Goal: Task Accomplishment & Management: Manage account settings

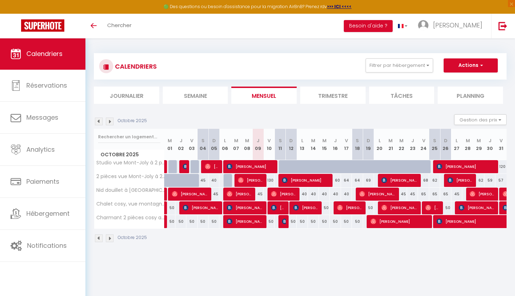
click at [109, 121] on img at bounding box center [110, 121] width 8 height 8
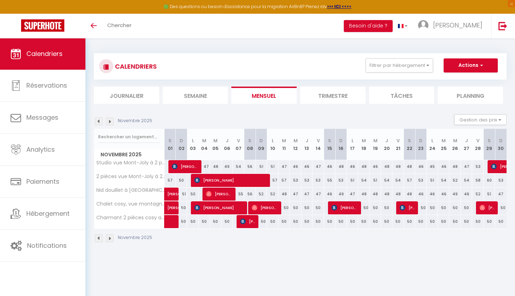
click at [100, 121] on img at bounding box center [99, 121] width 8 height 8
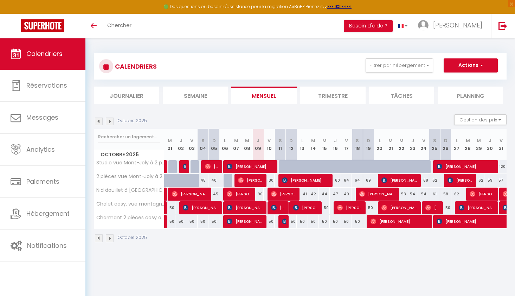
click at [109, 123] on img at bounding box center [110, 121] width 8 height 8
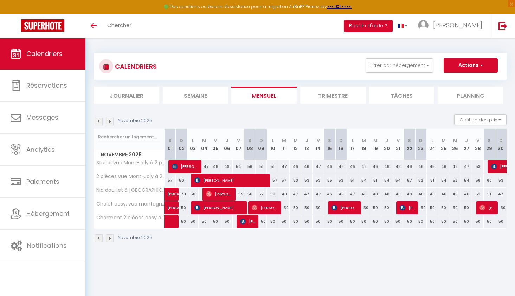
click at [100, 121] on img at bounding box center [99, 121] width 8 height 8
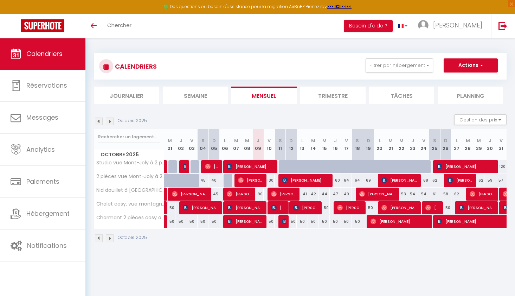
click at [109, 121] on img at bounding box center [110, 121] width 8 height 8
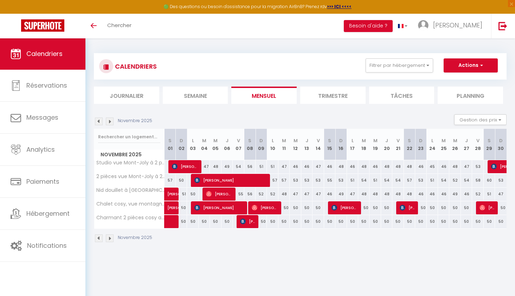
click at [109, 121] on img at bounding box center [110, 121] width 8 height 8
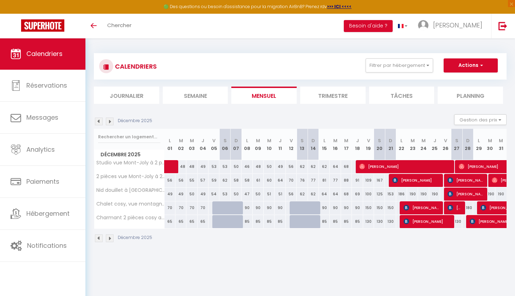
click at [100, 122] on img at bounding box center [99, 121] width 8 height 8
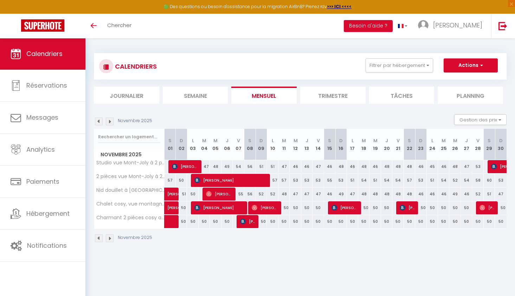
click at [100, 122] on img at bounding box center [99, 121] width 8 height 8
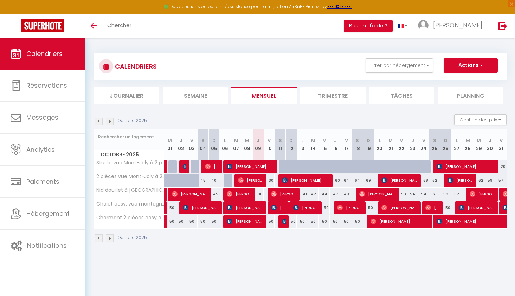
click at [97, 120] on img at bounding box center [99, 121] width 8 height 8
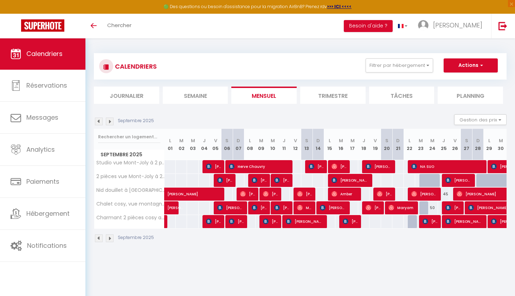
click at [97, 120] on img at bounding box center [99, 121] width 8 height 8
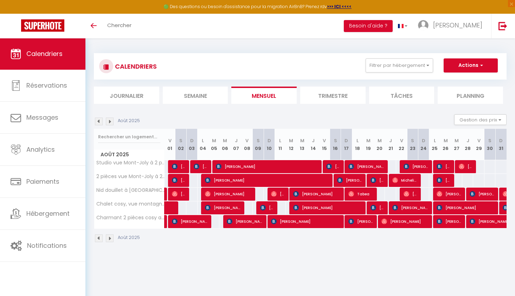
click at [97, 120] on img at bounding box center [99, 121] width 8 height 8
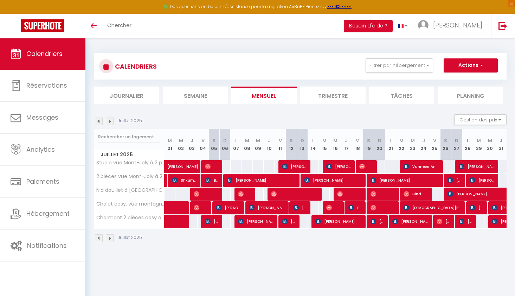
click at [97, 120] on img at bounding box center [99, 121] width 8 height 8
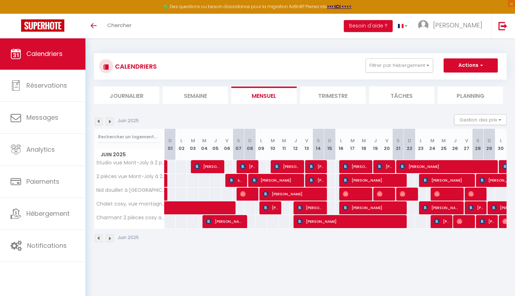
click at [97, 120] on img at bounding box center [99, 121] width 8 height 8
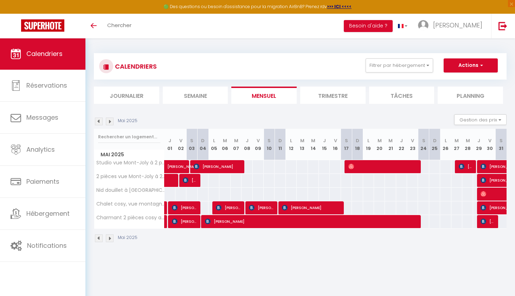
click at [97, 120] on img at bounding box center [99, 121] width 8 height 8
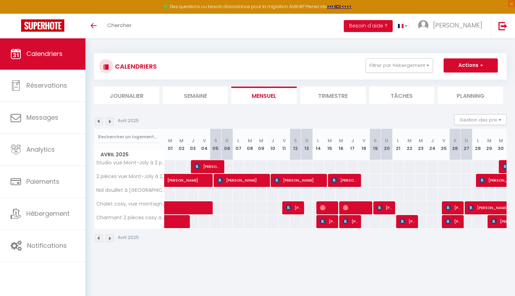
click at [97, 120] on img at bounding box center [99, 121] width 8 height 8
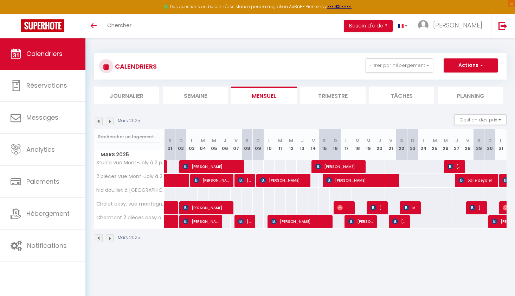
click at [97, 120] on img at bounding box center [99, 121] width 8 height 8
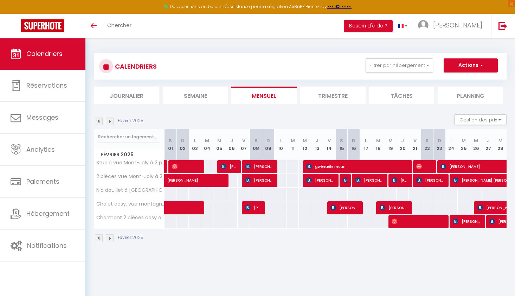
click at [97, 120] on img at bounding box center [99, 121] width 8 height 8
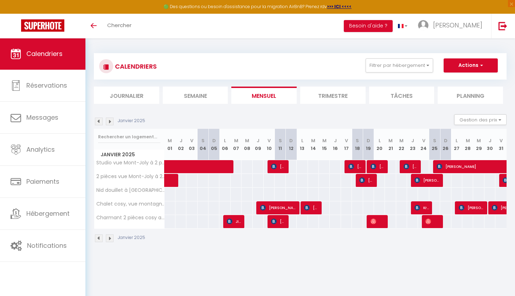
click at [97, 120] on img at bounding box center [99, 121] width 8 height 8
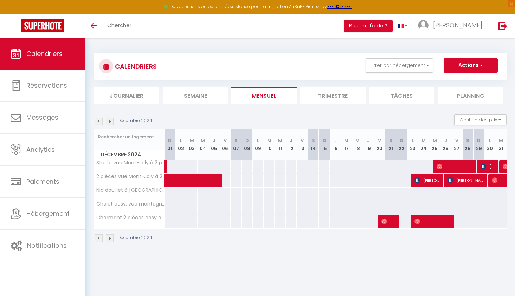
click at [109, 122] on img at bounding box center [110, 121] width 8 height 8
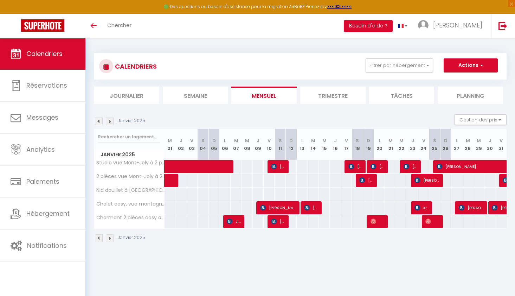
click at [108, 120] on img at bounding box center [110, 121] width 8 height 8
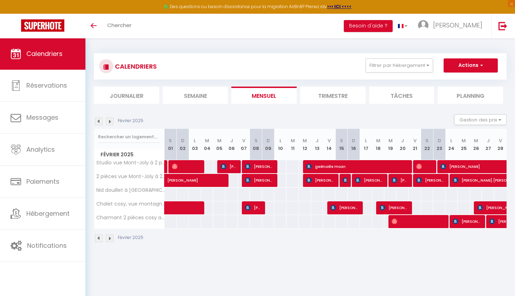
click at [100, 121] on img at bounding box center [99, 121] width 8 height 8
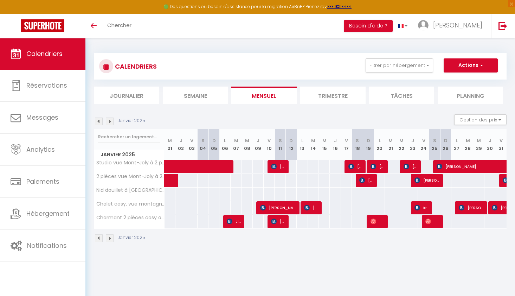
click at [109, 121] on img at bounding box center [110, 121] width 8 height 8
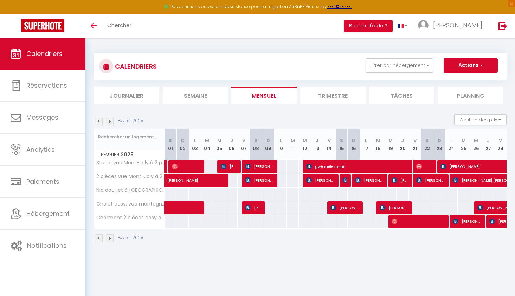
click at [111, 123] on img at bounding box center [110, 121] width 8 height 8
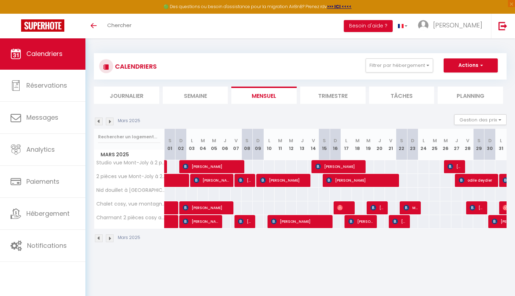
click at [111, 123] on img at bounding box center [110, 121] width 8 height 8
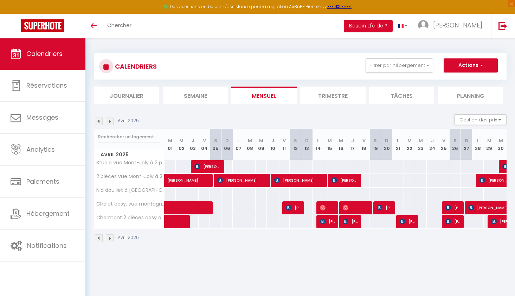
click at [111, 123] on img at bounding box center [110, 121] width 8 height 8
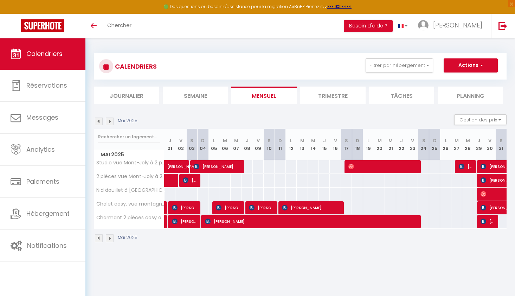
click at [111, 123] on img at bounding box center [110, 121] width 8 height 8
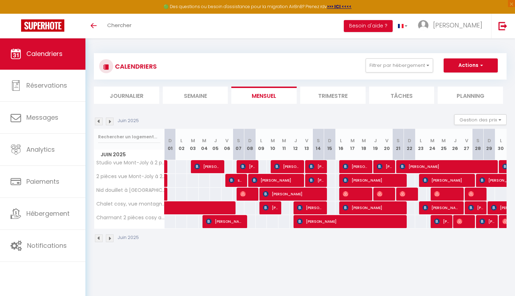
click at [111, 123] on img at bounding box center [110, 121] width 8 height 8
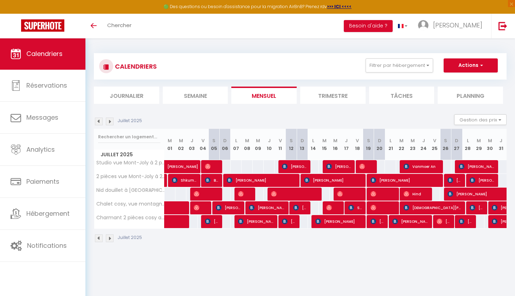
click at [111, 123] on img at bounding box center [110, 121] width 8 height 8
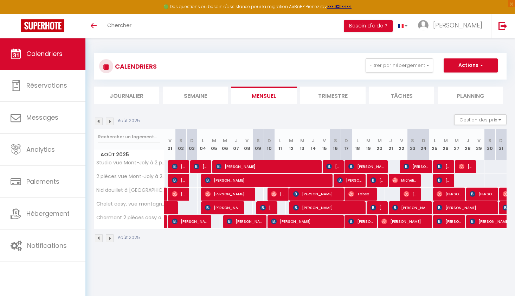
click at [111, 123] on img at bounding box center [110, 121] width 8 height 8
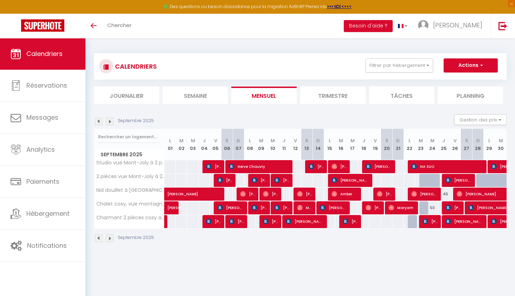
click at [110, 123] on img at bounding box center [110, 121] width 8 height 8
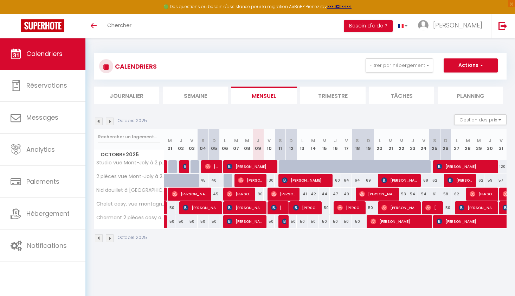
click at [49, 58] on span "Calendriers" at bounding box center [44, 53] width 36 height 9
click at [110, 119] on img at bounding box center [110, 121] width 8 height 8
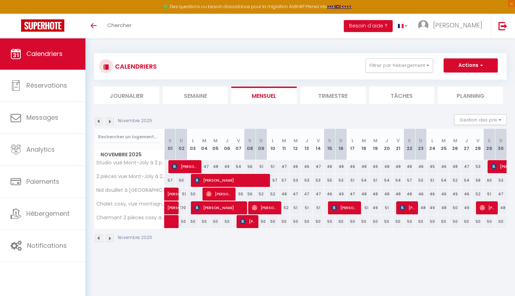
click at [49, 56] on span "Calendriers" at bounding box center [44, 53] width 36 height 9
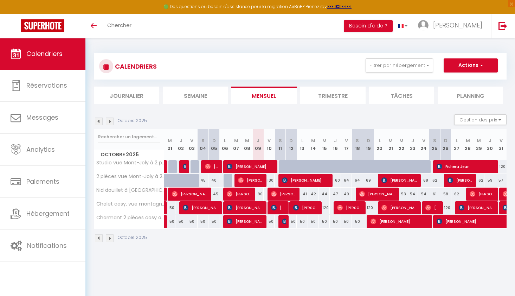
click at [110, 122] on img at bounding box center [110, 121] width 8 height 8
click at [112, 121] on img at bounding box center [110, 121] width 8 height 8
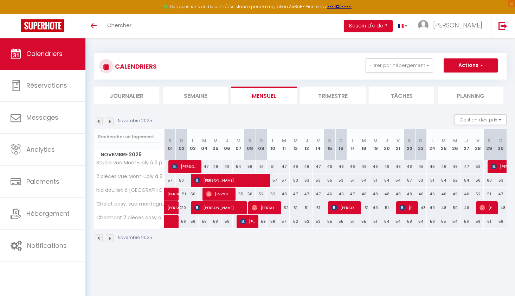
click at [101, 121] on img at bounding box center [99, 121] width 8 height 8
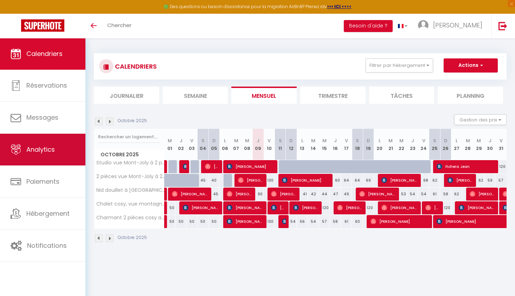
click at [56, 154] on link "Analytics" at bounding box center [42, 150] width 85 height 32
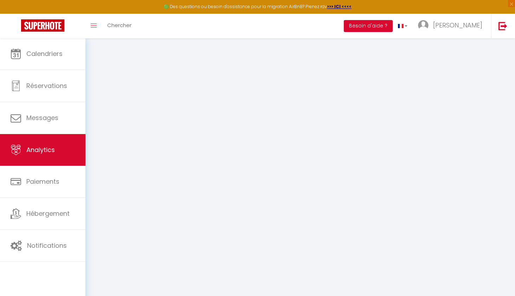
select select "2025"
select select "10"
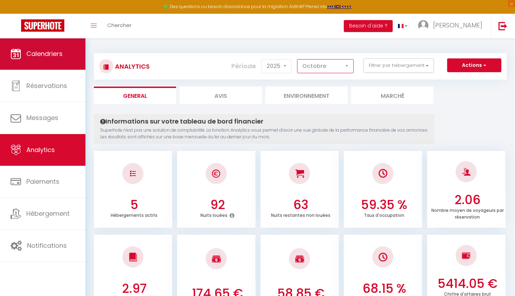
click at [27, 58] on span "Calendriers" at bounding box center [44, 53] width 36 height 9
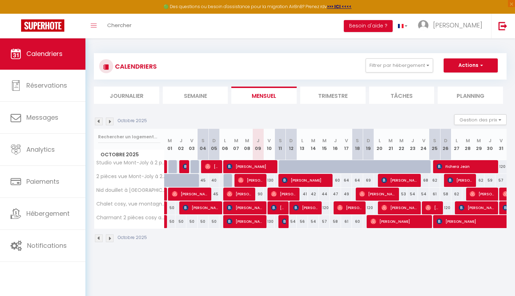
click at [99, 121] on img at bounding box center [99, 121] width 8 height 8
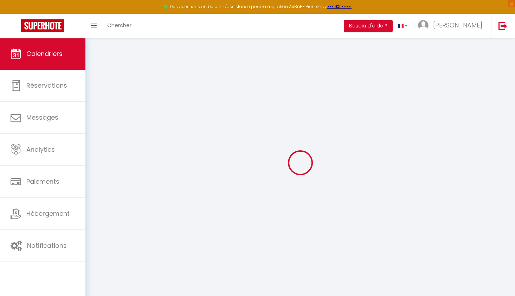
click at [99, 121] on div at bounding box center [300, 162] width 413 height 233
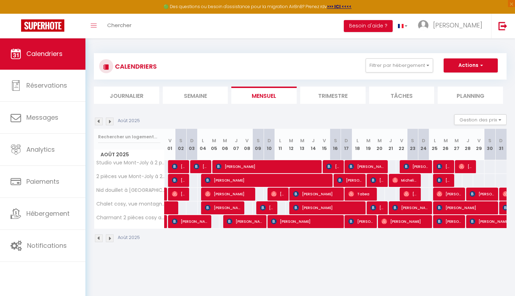
click at [99, 121] on img at bounding box center [99, 121] width 8 height 8
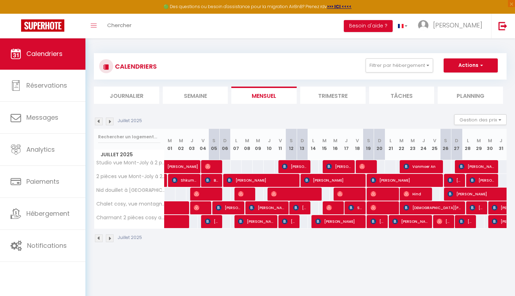
click at [99, 121] on img at bounding box center [99, 121] width 8 height 8
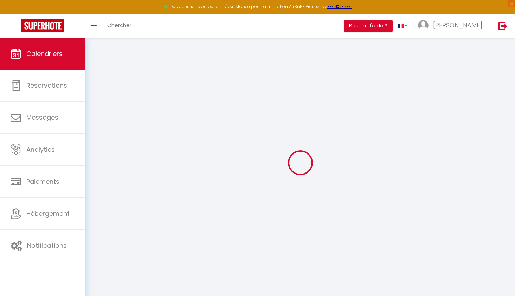
click at [99, 121] on div at bounding box center [300, 162] width 413 height 233
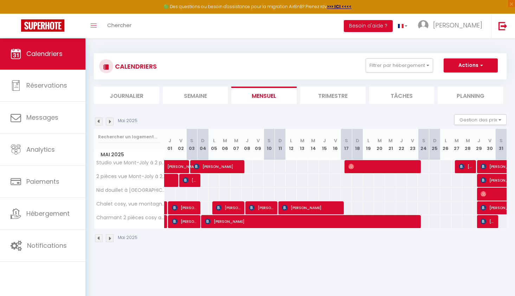
click at [99, 121] on img at bounding box center [99, 121] width 8 height 8
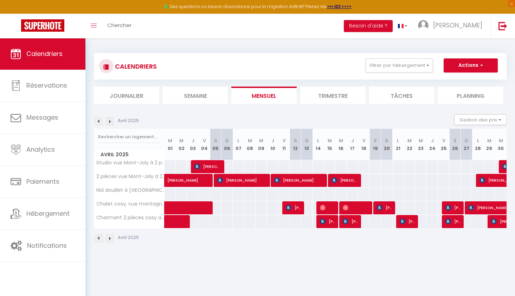
click at [99, 121] on img at bounding box center [99, 121] width 8 height 8
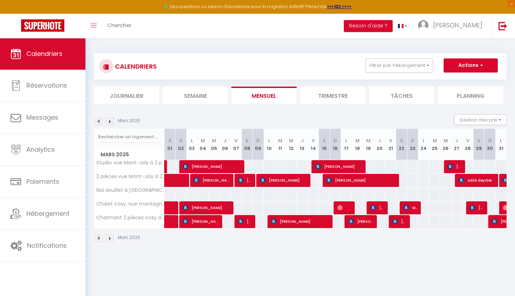
click at [99, 121] on img at bounding box center [99, 121] width 8 height 8
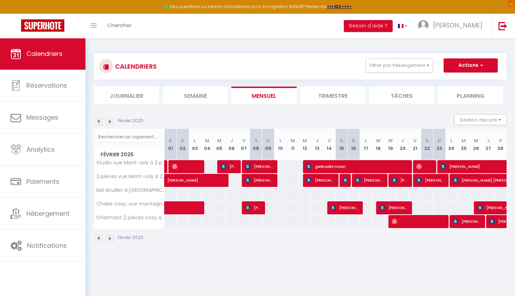
click at [98, 123] on img at bounding box center [99, 121] width 8 height 8
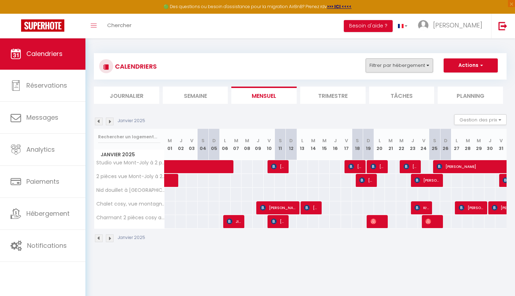
click at [427, 64] on button "Filtrer par hébergement" at bounding box center [400, 65] width 68 height 14
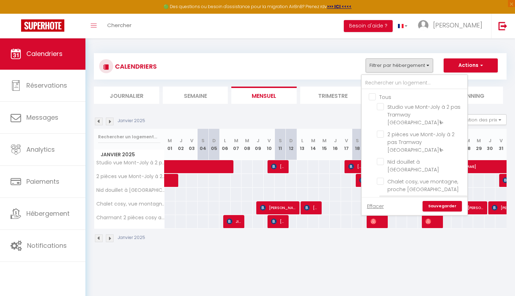
click at [381, 197] on input "Charmant 2 pièces cosy au cœur de [GEOGRAPHIC_DATA]❣️" at bounding box center [421, 200] width 88 height 7
checkbox input "true"
checkbox input "false"
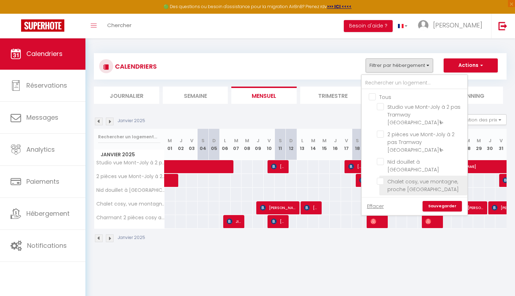
click at [381, 178] on input "Chalet cosy, vue montagne, proche [GEOGRAPHIC_DATA]" at bounding box center [421, 181] width 88 height 7
checkbox input "true"
checkbox input "false"
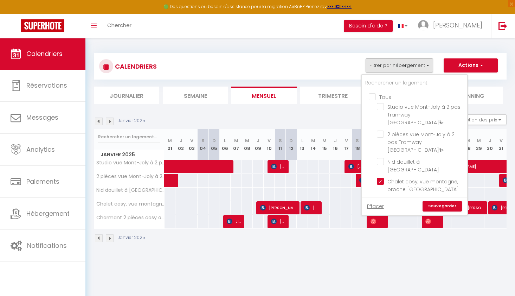
click at [435, 203] on link "Sauvegarder" at bounding box center [442, 206] width 39 height 11
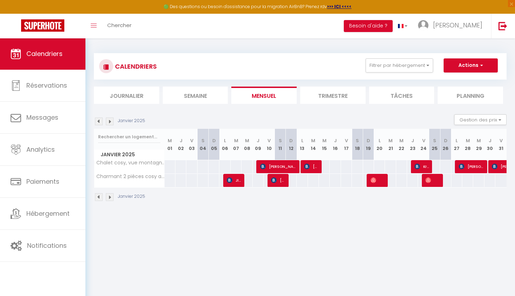
click at [112, 122] on img at bounding box center [110, 121] width 8 height 8
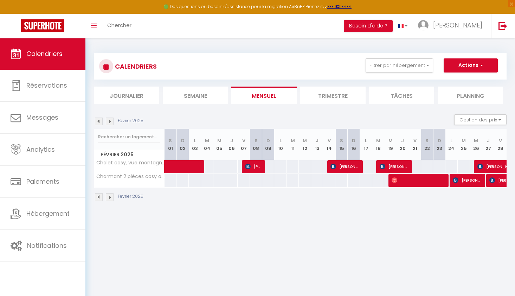
click at [112, 122] on img at bounding box center [110, 121] width 8 height 8
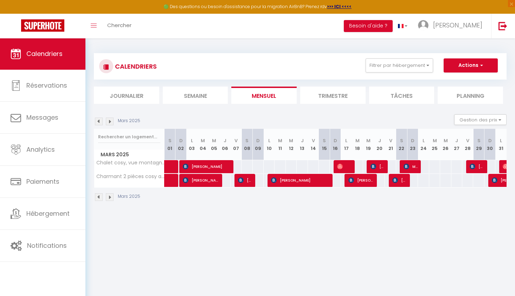
click at [111, 122] on img at bounding box center [110, 121] width 8 height 8
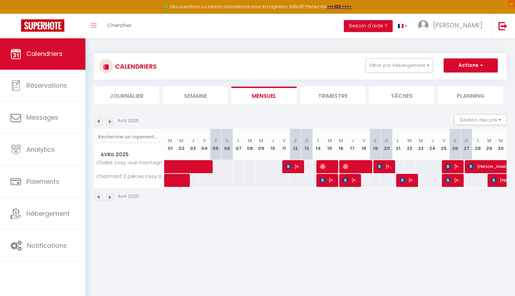
click at [111, 122] on img at bounding box center [110, 121] width 8 height 8
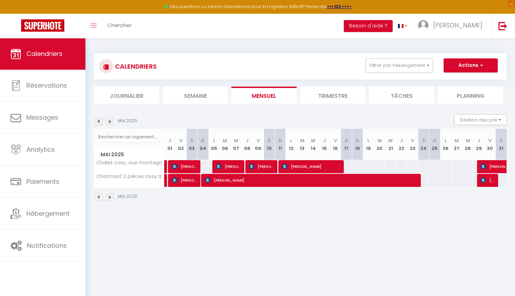
click at [111, 122] on img at bounding box center [110, 121] width 8 height 8
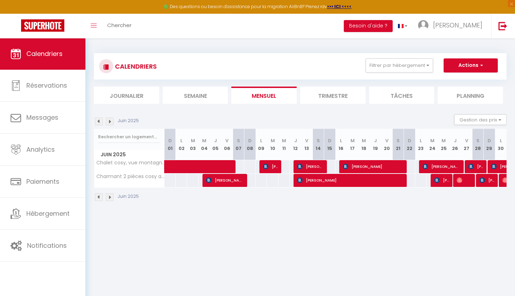
click at [111, 122] on img at bounding box center [110, 121] width 8 height 8
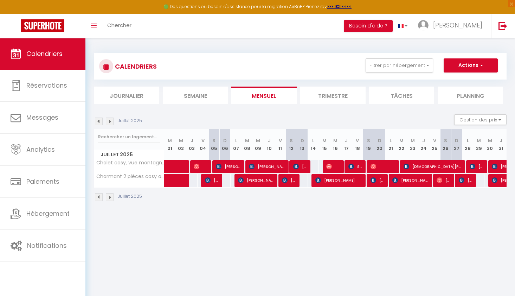
click at [101, 121] on img at bounding box center [99, 121] width 8 height 8
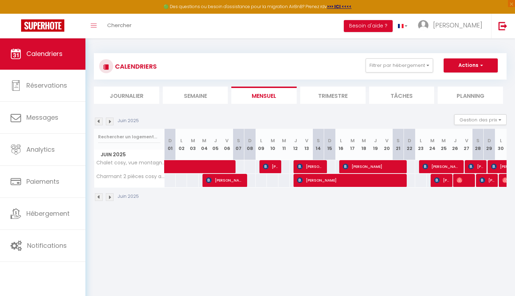
click at [108, 121] on img at bounding box center [110, 121] width 8 height 8
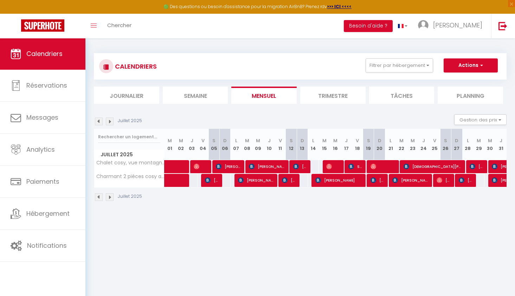
click at [101, 121] on img at bounding box center [99, 121] width 8 height 8
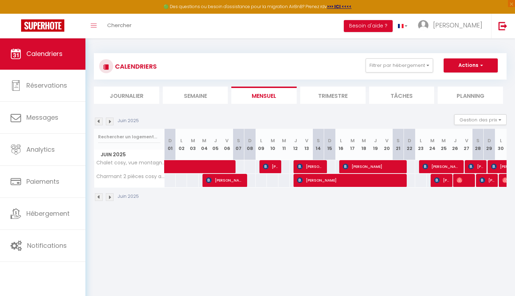
click at [100, 121] on img at bounding box center [99, 121] width 8 height 8
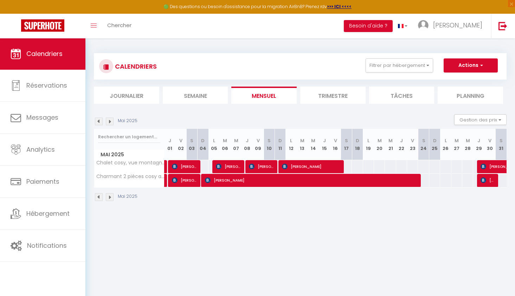
click at [100, 121] on img at bounding box center [99, 121] width 8 height 8
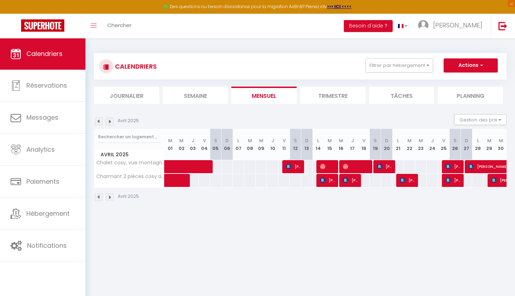
click at [100, 121] on img at bounding box center [99, 121] width 8 height 8
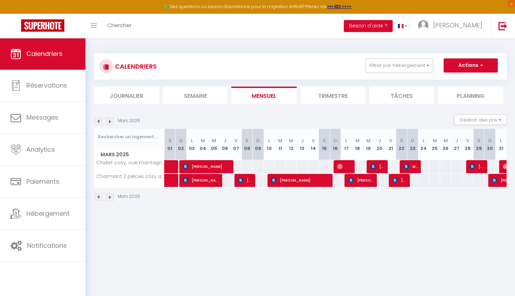
click at [98, 120] on img at bounding box center [99, 121] width 8 height 8
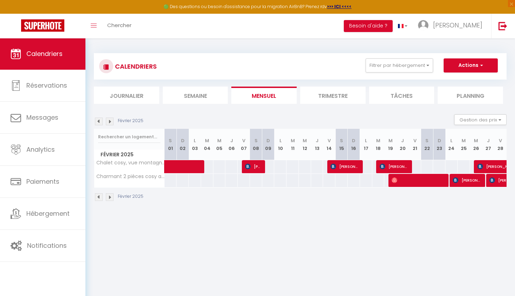
click at [98, 120] on img at bounding box center [99, 121] width 8 height 8
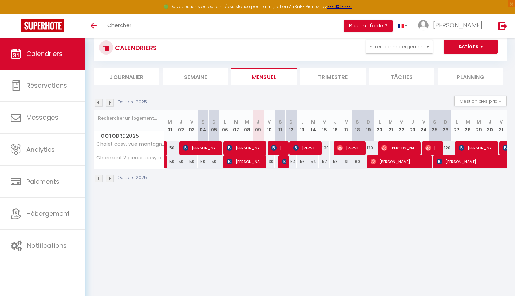
scroll to position [20, 0]
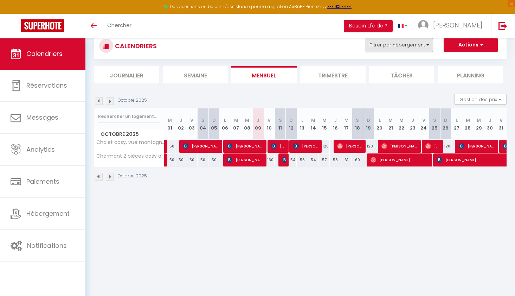
click at [402, 45] on button "Filtrer par hébergement" at bounding box center [400, 45] width 68 height 14
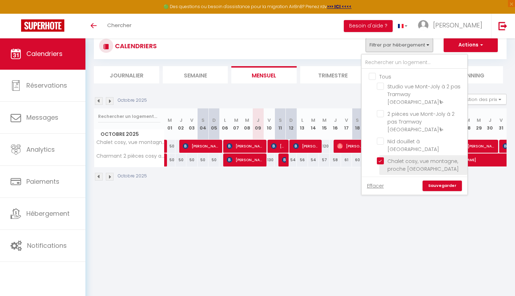
click at [381, 157] on input "Chalet cosy, vue montagne, proche [GEOGRAPHIC_DATA]" at bounding box center [421, 160] width 88 height 7
checkbox input "false"
click at [433, 184] on link "Sauvegarder" at bounding box center [442, 185] width 39 height 11
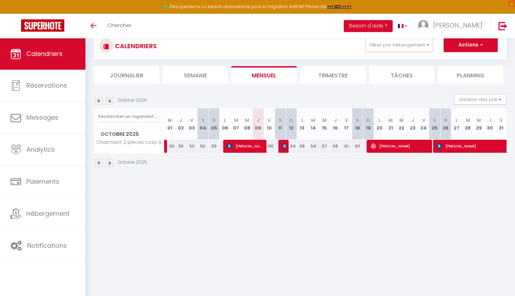
click at [98, 101] on img at bounding box center [99, 101] width 8 height 8
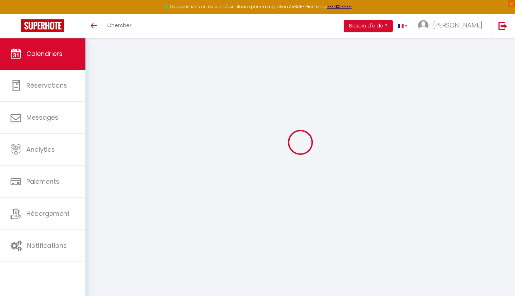
click at [98, 101] on div at bounding box center [300, 142] width 413 height 233
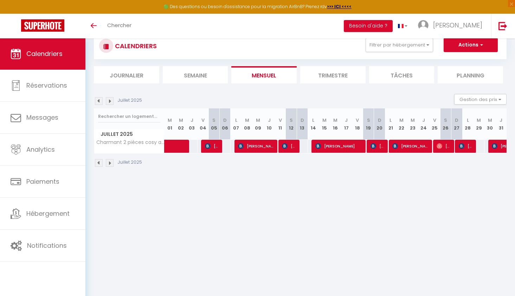
click at [98, 101] on img at bounding box center [99, 101] width 8 height 8
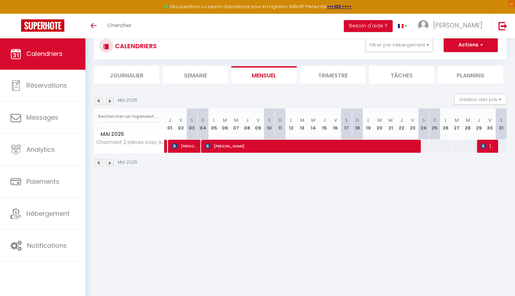
click at [98, 101] on img at bounding box center [99, 101] width 8 height 8
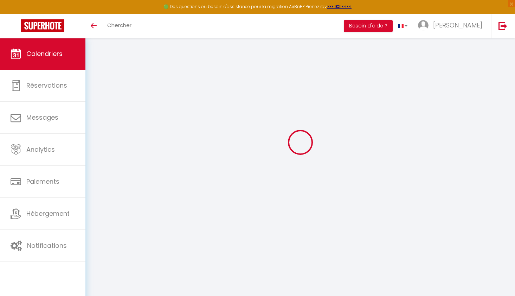
click at [98, 101] on div at bounding box center [300, 142] width 413 height 233
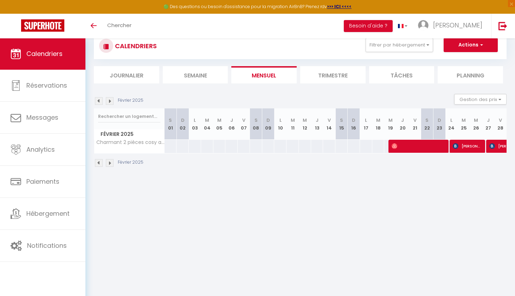
click at [98, 101] on img at bounding box center [99, 101] width 8 height 8
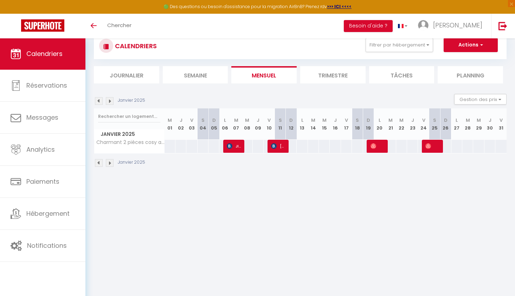
click at [110, 102] on img at bounding box center [110, 101] width 8 height 8
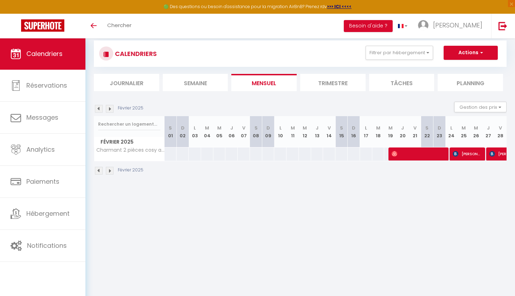
scroll to position [14, 0]
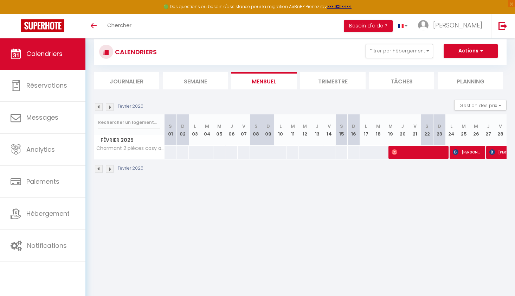
click at [109, 106] on img at bounding box center [110, 107] width 8 height 8
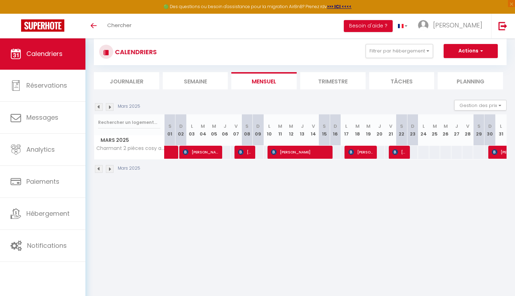
click at [100, 108] on img at bounding box center [99, 107] width 8 height 8
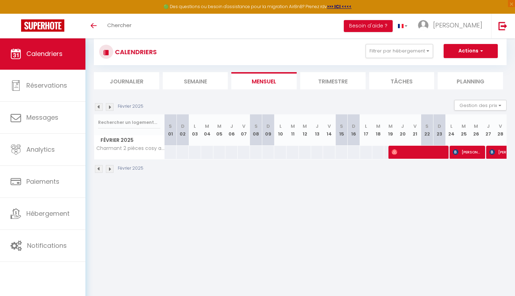
click at [111, 108] on img at bounding box center [110, 107] width 8 height 8
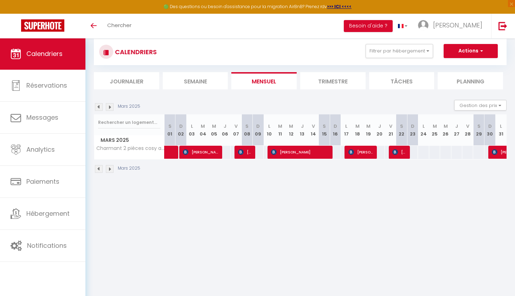
click at [99, 106] on img at bounding box center [99, 107] width 8 height 8
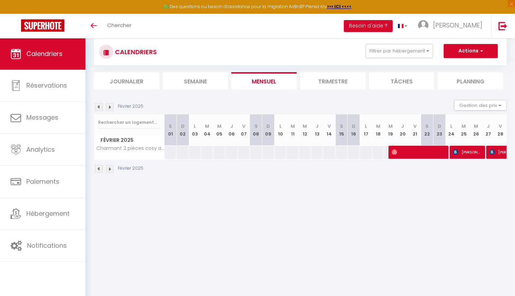
click at [110, 108] on img at bounding box center [110, 107] width 8 height 8
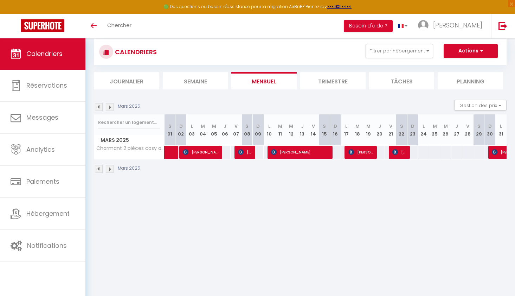
click at [111, 107] on img at bounding box center [110, 107] width 8 height 8
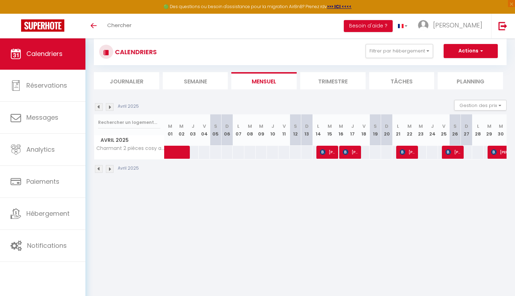
click at [110, 107] on img at bounding box center [110, 107] width 8 height 8
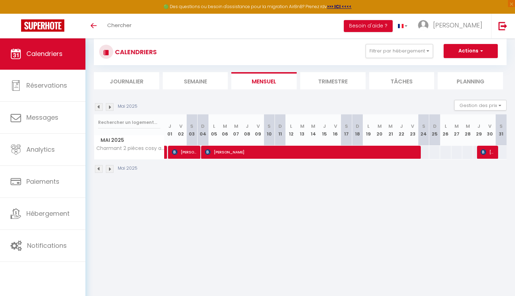
click at [109, 106] on img at bounding box center [110, 107] width 8 height 8
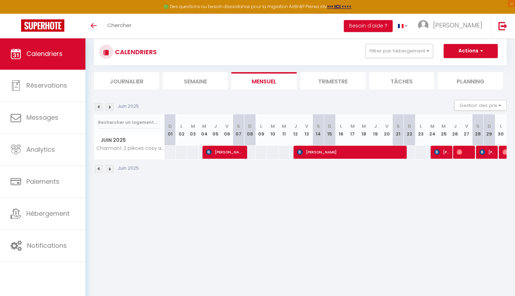
click at [112, 107] on img at bounding box center [110, 107] width 8 height 8
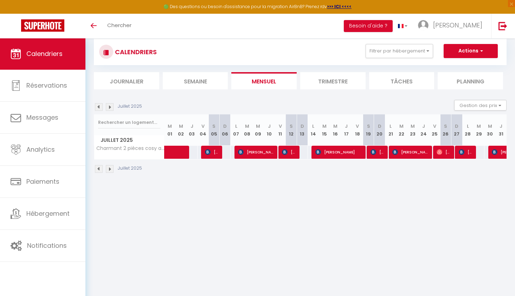
click at [111, 108] on img at bounding box center [110, 107] width 8 height 8
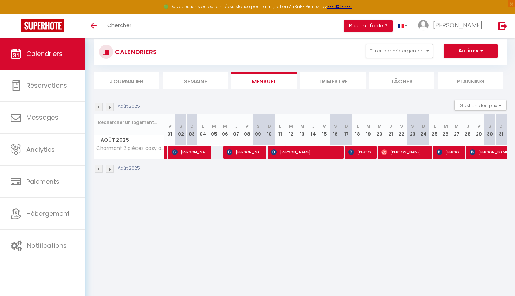
click at [100, 108] on img at bounding box center [99, 107] width 8 height 8
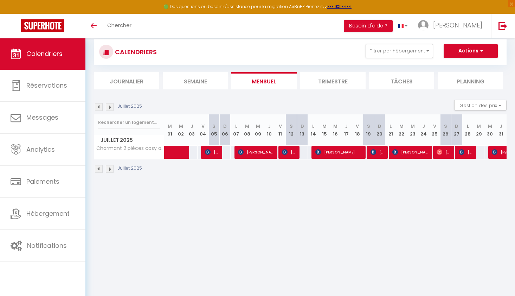
click at [111, 106] on img at bounding box center [110, 107] width 8 height 8
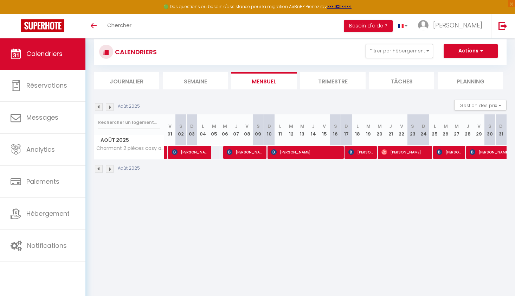
click at [111, 107] on img at bounding box center [110, 107] width 8 height 8
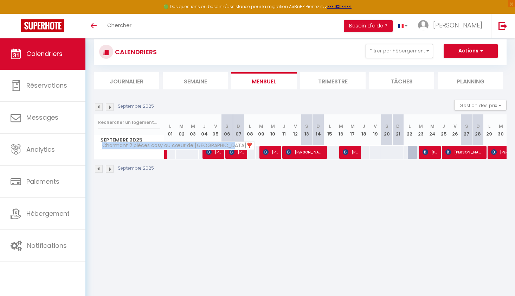
drag, startPoint x: 103, startPoint y: 147, endPoint x: 228, endPoint y: 144, distance: 124.9
click at [228, 144] on span "Charmant 2 pièces cosy au cœur de [GEOGRAPHIC_DATA]❣️" at bounding box center [177, 145] width 155 height 8
copy span "Charmant 2 pièces cosy au cœur de Saint-Gervais"
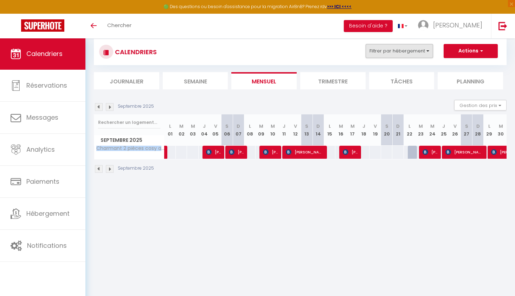
click at [412, 54] on button "Filtrer par hébergement" at bounding box center [400, 51] width 68 height 14
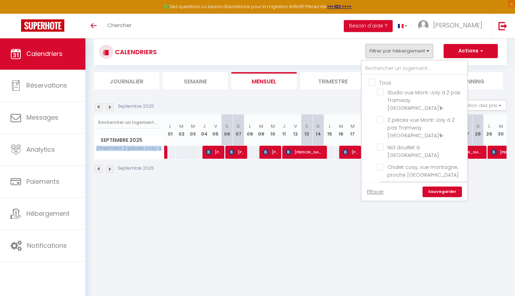
click at [380, 183] on input "Charmant 2 pièces cosy au cœur de [GEOGRAPHIC_DATA]❣️" at bounding box center [421, 186] width 88 height 7
checkbox input "false"
click at [380, 163] on input "Chalet cosy, vue montagne, proche [GEOGRAPHIC_DATA]" at bounding box center [421, 166] width 88 height 7
checkbox input "true"
click at [434, 187] on link "Sauvegarder" at bounding box center [442, 191] width 39 height 11
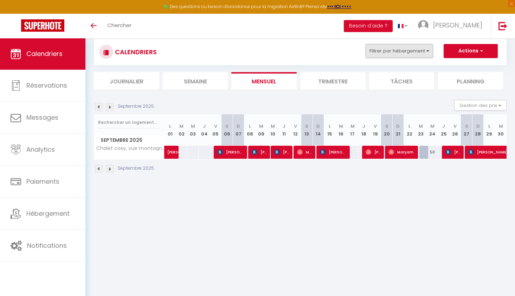
click at [418, 47] on button "Filtrer par hébergement" at bounding box center [400, 51] width 68 height 14
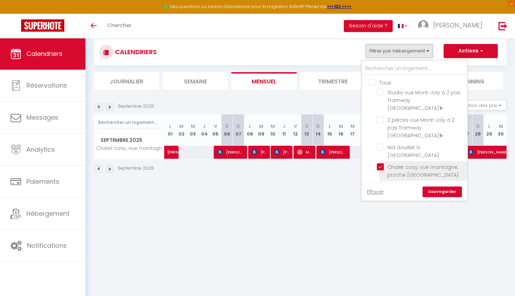
click at [381, 163] on input "Chalet cosy, vue montagne, proche [GEOGRAPHIC_DATA]" at bounding box center [421, 166] width 88 height 7
checkbox input "false"
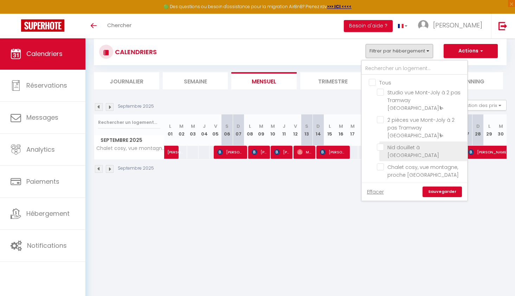
click at [381, 141] on li "Nid douillet à [GEOGRAPHIC_DATA]" at bounding box center [424, 151] width 88 height 20
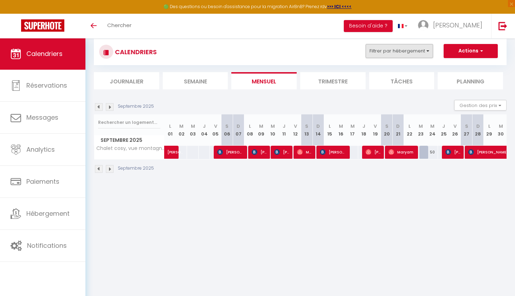
click at [407, 50] on button "Filtrer par hébergement" at bounding box center [400, 51] width 68 height 14
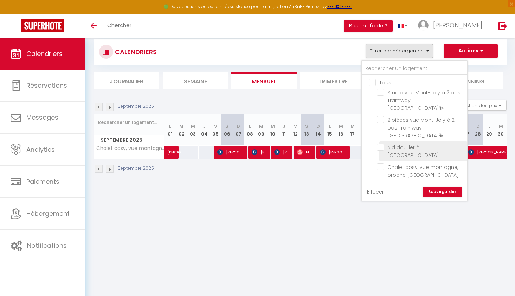
click at [381, 144] on input "Nid douillet à [GEOGRAPHIC_DATA]" at bounding box center [421, 147] width 88 height 7
checkbox input "true"
checkbox input "false"
click at [437, 189] on link "Sauvegarder" at bounding box center [442, 191] width 39 height 11
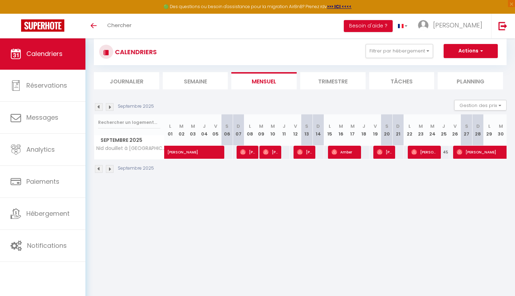
click at [101, 106] on img at bounding box center [99, 107] width 8 height 8
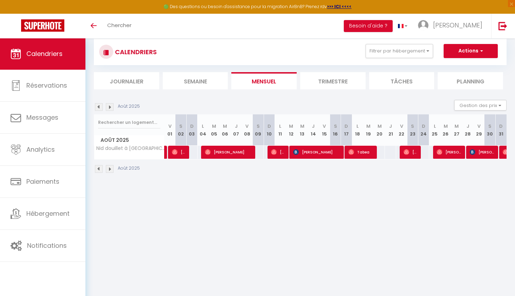
click at [101, 106] on img at bounding box center [99, 107] width 8 height 8
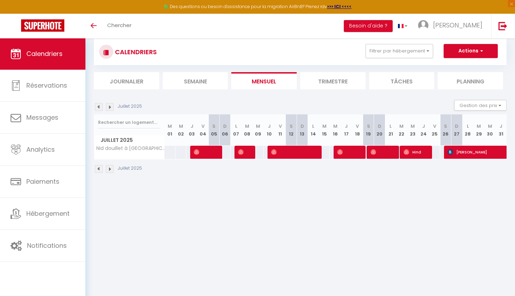
click at [101, 106] on img at bounding box center [99, 107] width 8 height 8
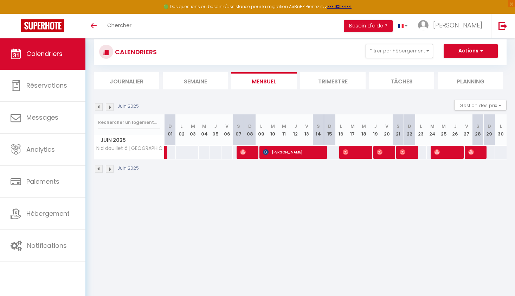
click at [101, 106] on img at bounding box center [99, 107] width 8 height 8
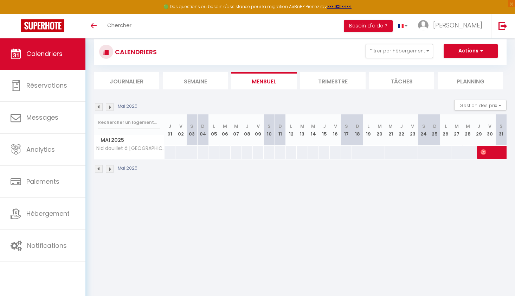
click at [101, 106] on img at bounding box center [99, 107] width 8 height 8
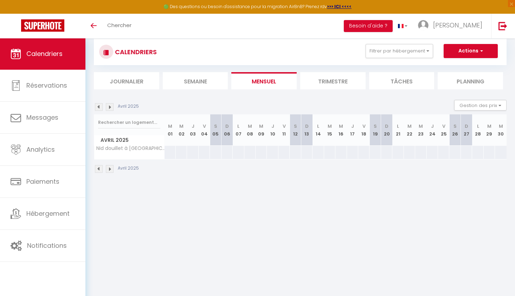
click at [110, 107] on img at bounding box center [110, 107] width 8 height 8
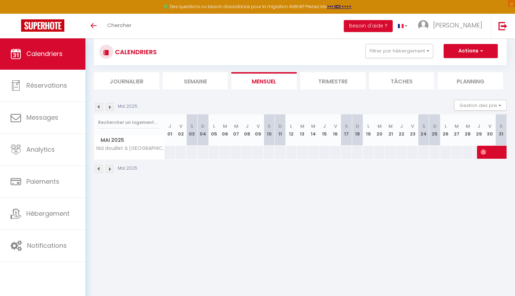
click at [110, 107] on img at bounding box center [110, 107] width 8 height 8
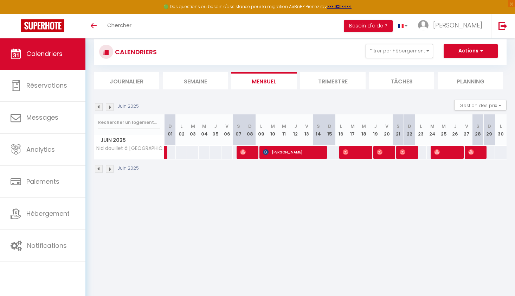
click at [110, 107] on img at bounding box center [110, 107] width 8 height 8
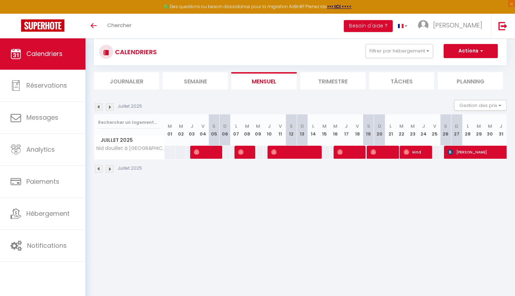
click at [110, 107] on img at bounding box center [110, 107] width 8 height 8
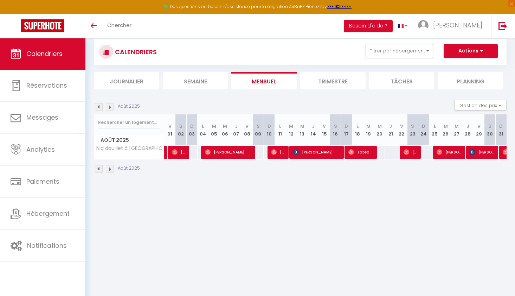
click at [110, 107] on img at bounding box center [110, 107] width 8 height 8
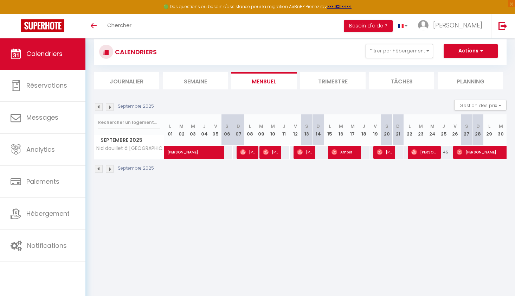
click at [110, 107] on img at bounding box center [110, 107] width 8 height 8
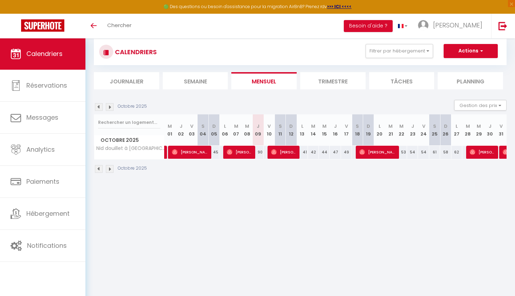
click at [110, 107] on img at bounding box center [110, 107] width 8 height 8
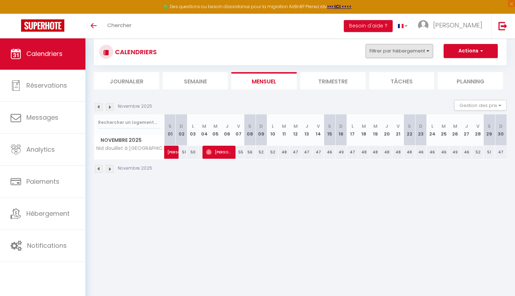
click at [412, 52] on button "Filtrer par hébergement" at bounding box center [400, 51] width 68 height 14
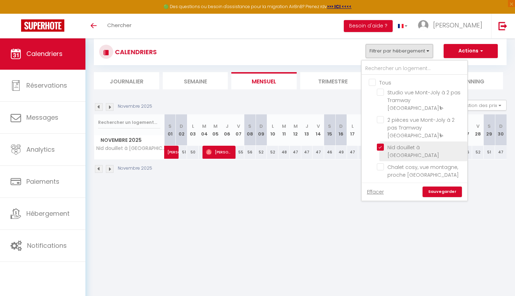
click at [382, 144] on input "Nid douillet à [GEOGRAPHIC_DATA]" at bounding box center [421, 147] width 88 height 7
checkbox input "false"
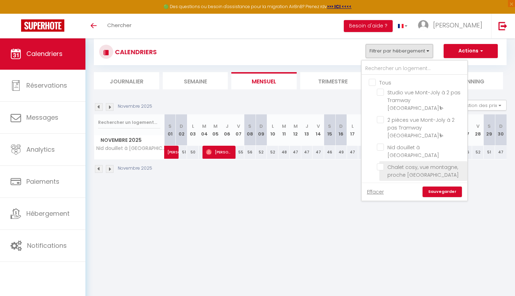
click at [380, 163] on input "Chalet cosy, vue montagne, proche [GEOGRAPHIC_DATA]" at bounding box center [421, 166] width 88 height 7
checkbox input "true"
click at [437, 192] on link "Sauvegarder" at bounding box center [442, 191] width 39 height 11
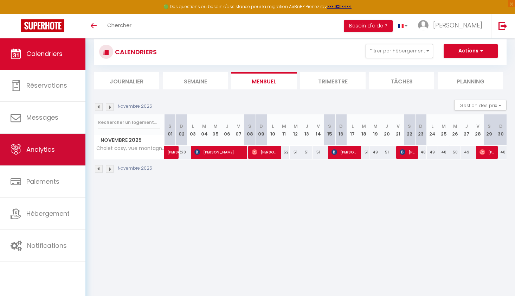
click at [58, 151] on link "Analytics" at bounding box center [42, 150] width 85 height 32
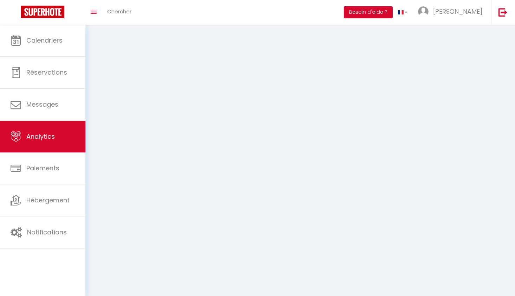
select select "2025"
select select "10"
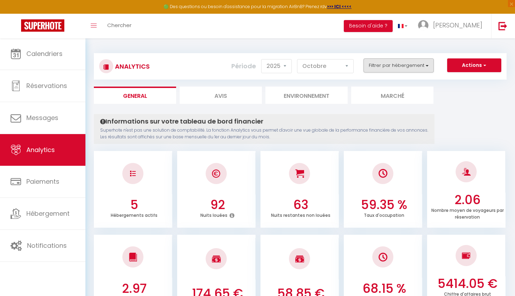
click at [425, 65] on button "Filtrer par hébergement" at bounding box center [399, 65] width 70 height 14
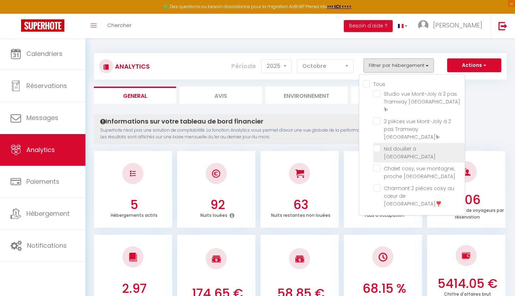
click at [377, 145] on Saint-Gervais "checkbox" at bounding box center [419, 148] width 91 height 7
checkbox Saint-Gervais "true"
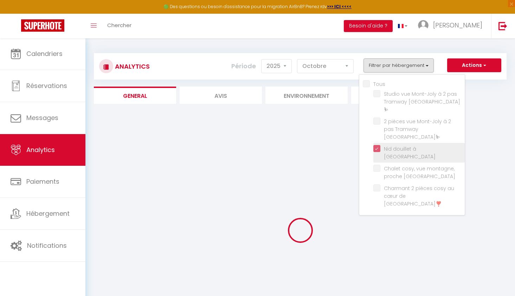
checkbox Mont-Blanc⛷ "false"
checkbox Tramway "false"
checkbox Saint-Gervais❣️ "false"
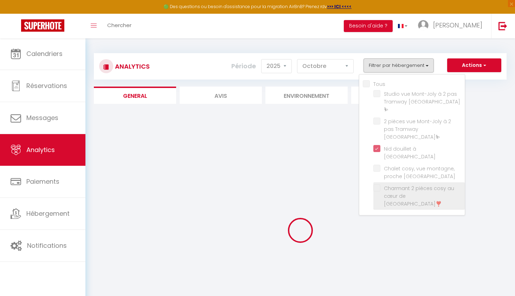
checkbox Mont-Blanc⛷ "false"
checkbox Tramway "false"
checkbox Saint-Gervais❣️ "false"
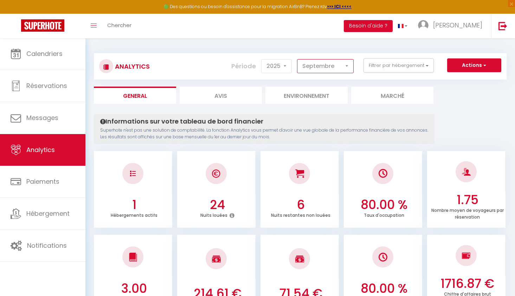
select select "10"
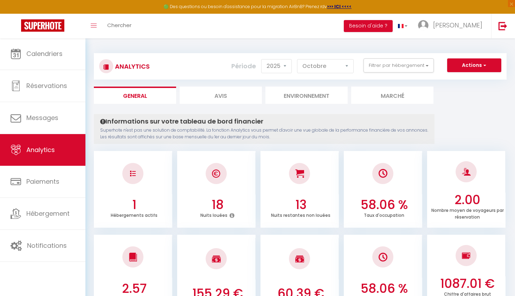
click at [250, 99] on li "Avis" at bounding box center [221, 95] width 82 height 17
select select "2025"
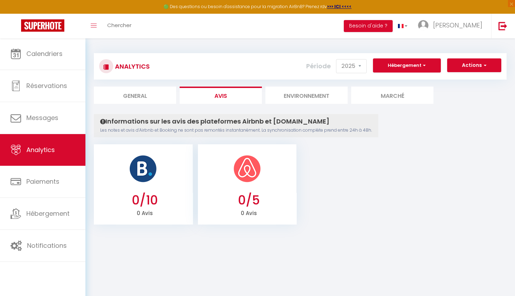
click at [288, 98] on li "Environnement" at bounding box center [307, 95] width 82 height 17
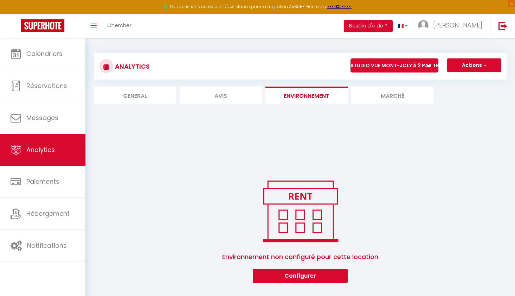
click at [370, 95] on li "Marché" at bounding box center [392, 95] width 82 height 17
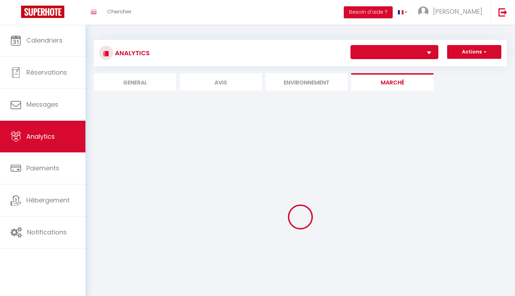
select select "77678"
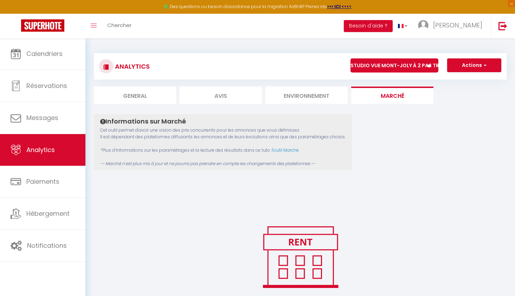
click at [236, 96] on li "Avis" at bounding box center [221, 95] width 82 height 17
select select "2025"
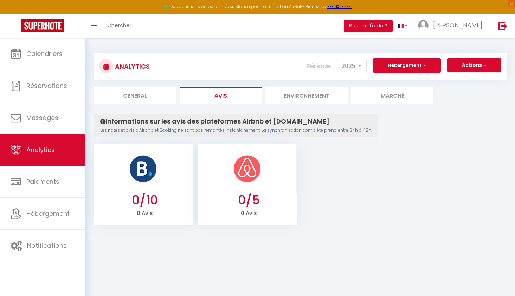
click at [153, 98] on li "General" at bounding box center [135, 95] width 82 height 17
select select "2025"
select select "10"
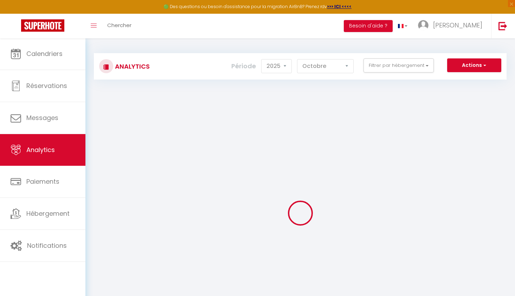
checkbox input "false"
checkbox Mont-Blanc⛷ "false"
checkbox Saint-Gervais "false"
checkbox Tramway "false"
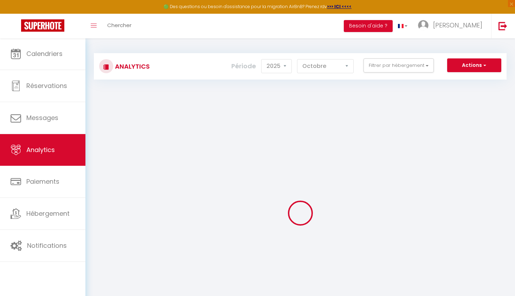
checkbox Saint-Gervais❣️ "false"
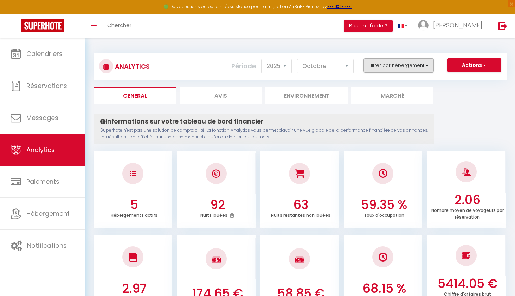
click at [404, 66] on button "Filtrer par hébergement" at bounding box center [399, 65] width 70 height 14
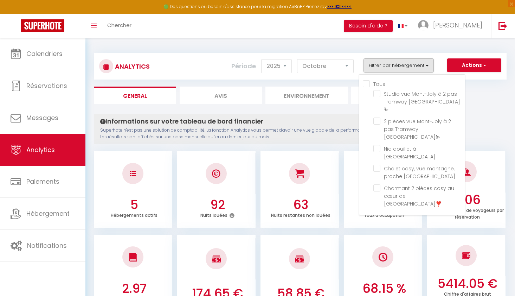
click at [366, 85] on input "Tous" at bounding box center [414, 83] width 102 height 7
checkbox input "true"
checkbox Mont-Blanc⛷ "true"
checkbox Saint-Gervais "true"
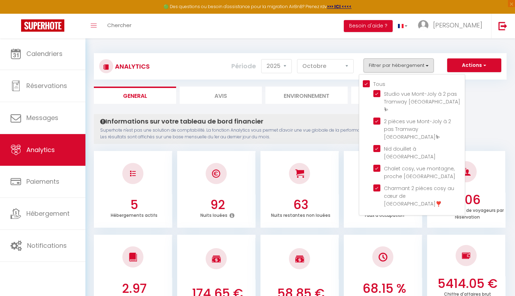
checkbox Tramway "true"
checkbox Saint-Gervais❣️ "true"
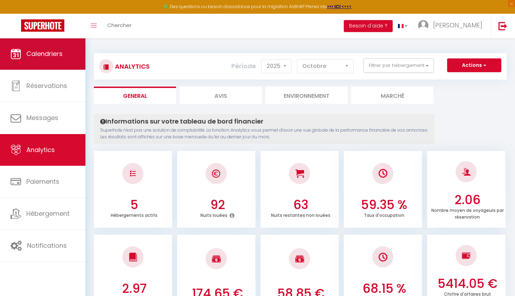
click at [39, 56] on span "Calendriers" at bounding box center [44, 53] width 36 height 9
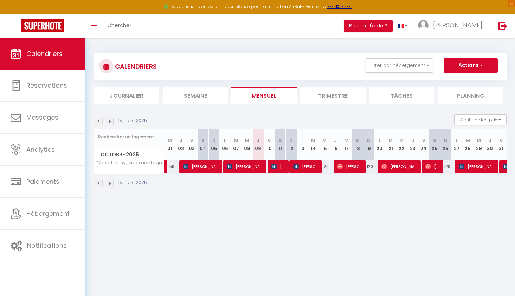
click at [101, 120] on img at bounding box center [99, 121] width 8 height 8
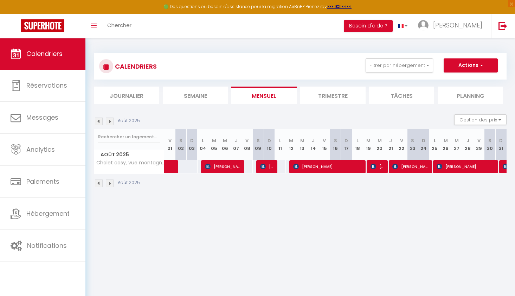
click at [101, 120] on img at bounding box center [99, 121] width 8 height 8
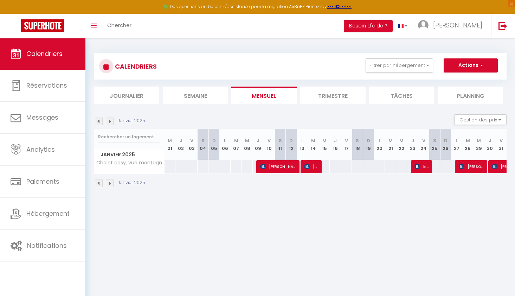
click at [101, 120] on img at bounding box center [99, 121] width 8 height 8
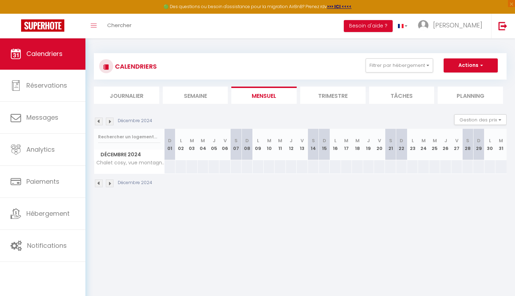
click at [112, 121] on img at bounding box center [110, 121] width 8 height 8
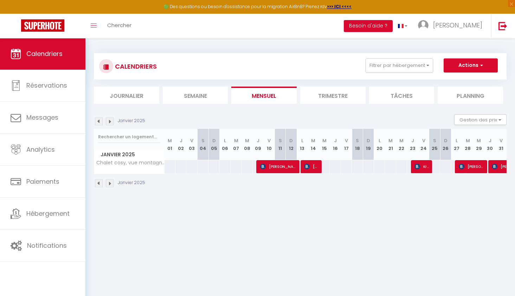
click at [111, 121] on img at bounding box center [110, 121] width 8 height 8
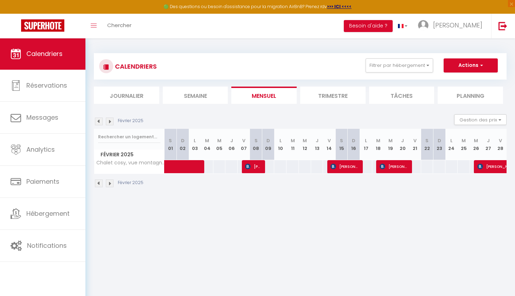
click at [99, 120] on img at bounding box center [99, 121] width 8 height 8
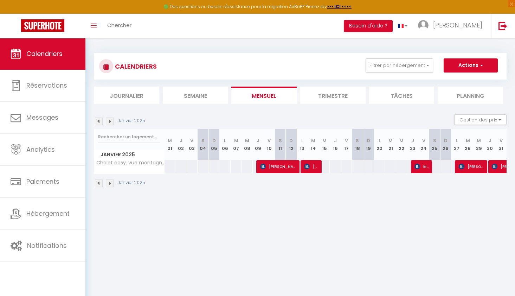
click at [110, 121] on img at bounding box center [110, 121] width 8 height 8
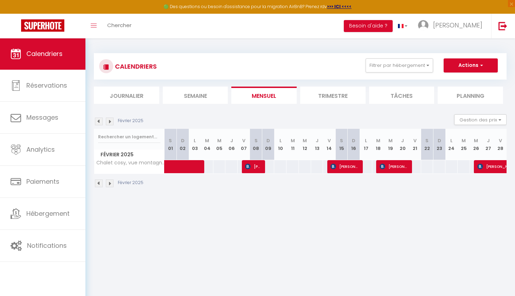
click at [111, 122] on img at bounding box center [110, 121] width 8 height 8
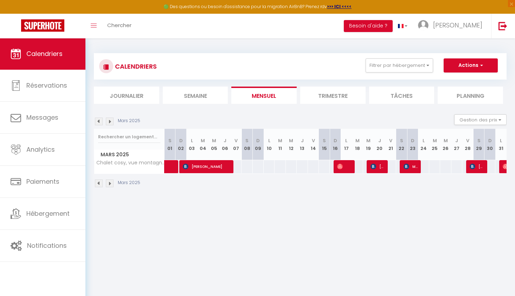
click at [110, 120] on img at bounding box center [110, 121] width 8 height 8
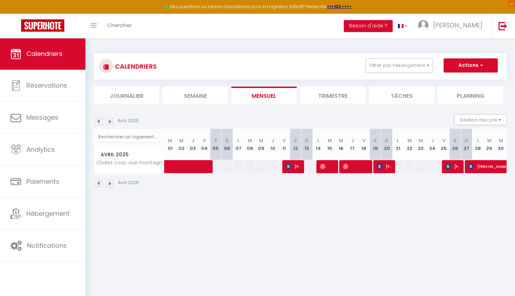
click at [109, 121] on img at bounding box center [110, 121] width 8 height 8
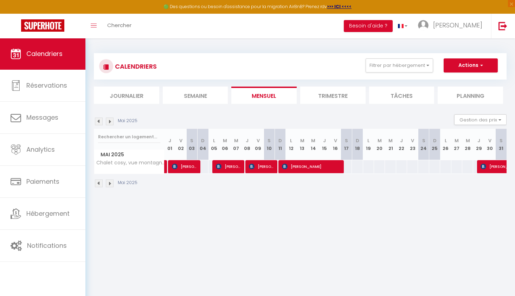
click at [112, 122] on img at bounding box center [110, 121] width 8 height 8
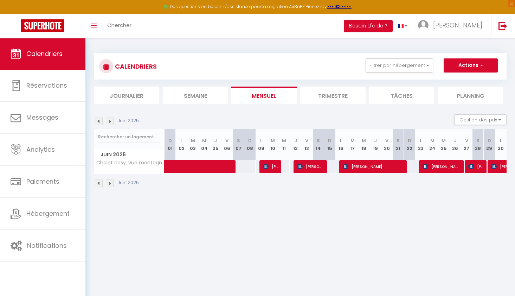
click at [109, 121] on img at bounding box center [110, 121] width 8 height 8
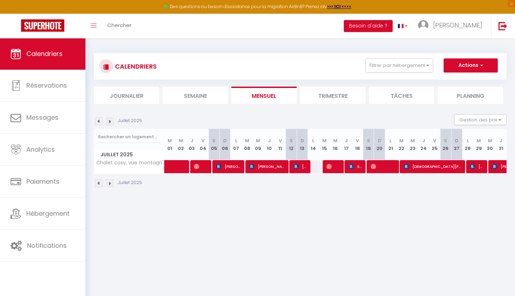
click at [109, 121] on img at bounding box center [110, 121] width 8 height 8
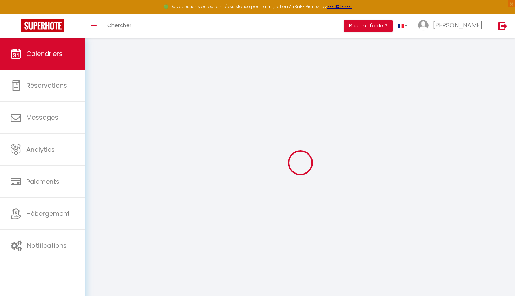
click at [109, 121] on div at bounding box center [300, 162] width 413 height 233
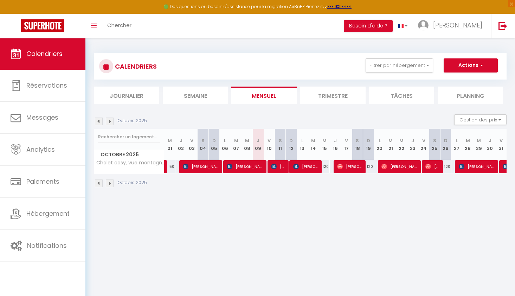
click at [109, 121] on img at bounding box center [110, 121] width 8 height 8
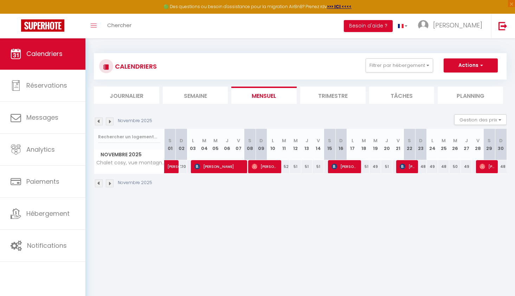
click at [109, 121] on img at bounding box center [110, 121] width 8 height 8
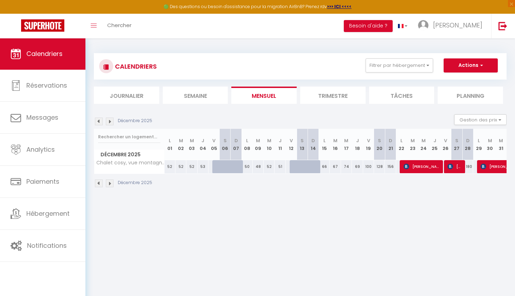
click at [109, 121] on img at bounding box center [110, 121] width 8 height 8
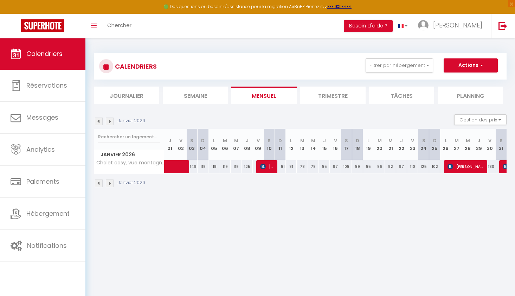
click at [111, 122] on img at bounding box center [110, 121] width 8 height 8
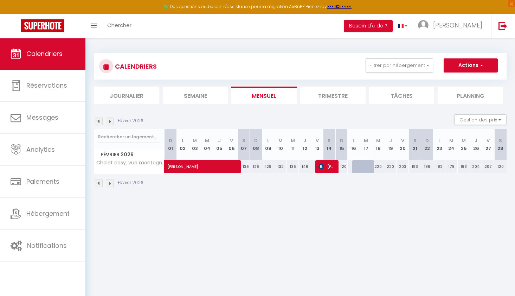
click at [111, 122] on img at bounding box center [110, 121] width 8 height 8
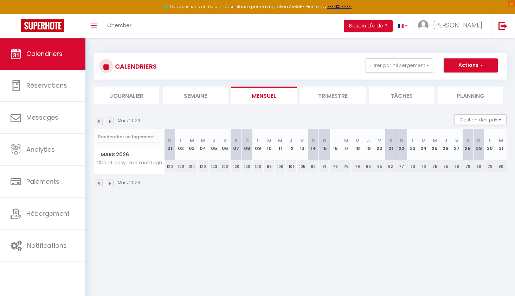
click at [99, 120] on img at bounding box center [99, 121] width 8 height 8
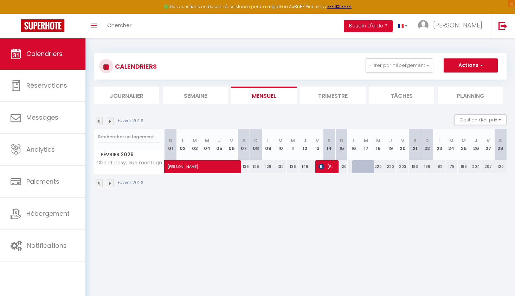
click at [99, 120] on img at bounding box center [99, 121] width 8 height 8
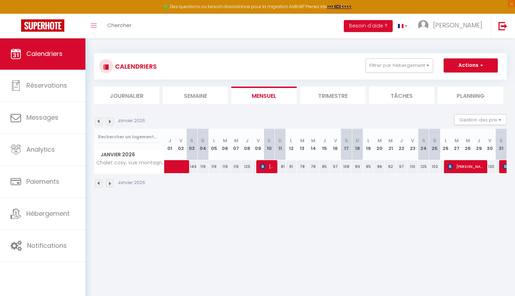
click at [102, 122] on img at bounding box center [99, 121] width 8 height 8
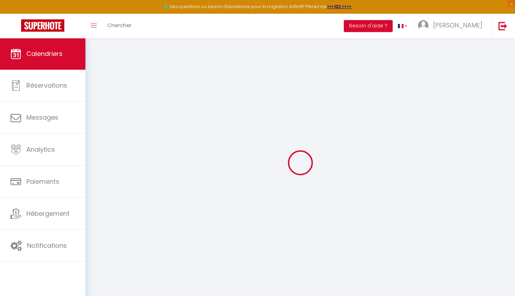
click at [102, 122] on div at bounding box center [300, 162] width 413 height 233
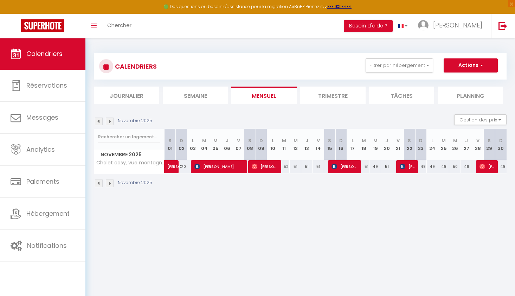
click at [102, 122] on img at bounding box center [99, 121] width 8 height 8
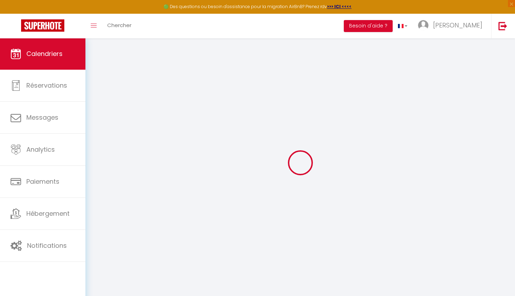
click at [102, 122] on div at bounding box center [300, 162] width 413 height 233
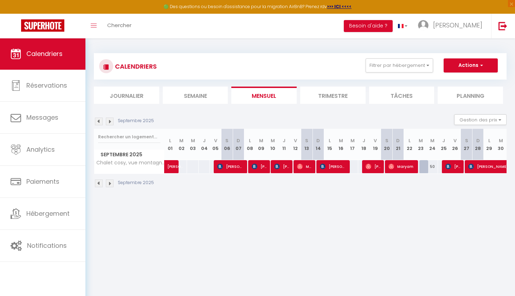
click at [102, 122] on img at bounding box center [99, 121] width 8 height 8
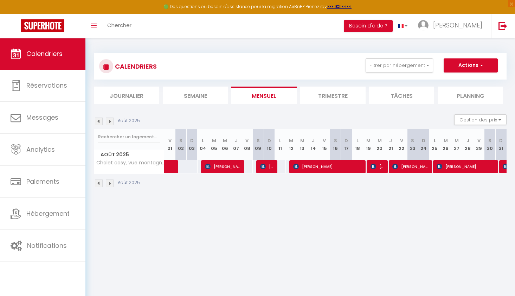
click at [102, 122] on img at bounding box center [99, 121] width 8 height 8
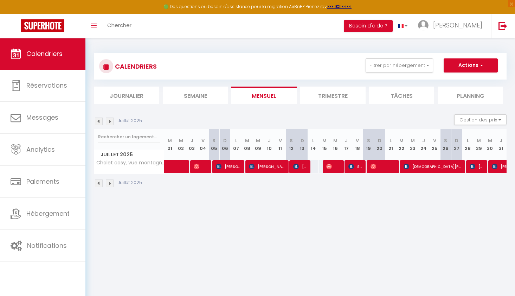
click at [102, 122] on img at bounding box center [99, 121] width 8 height 8
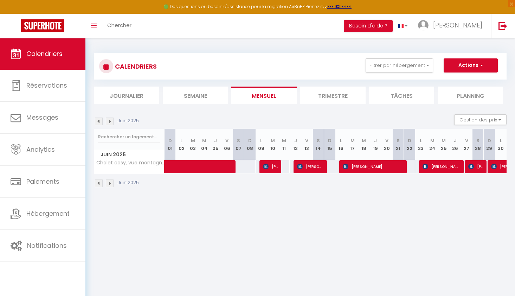
click at [111, 121] on img at bounding box center [110, 121] width 8 height 8
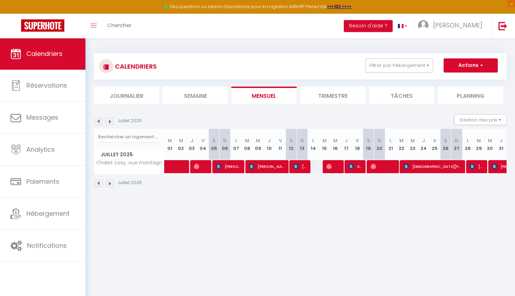
click at [111, 121] on img at bounding box center [110, 121] width 8 height 8
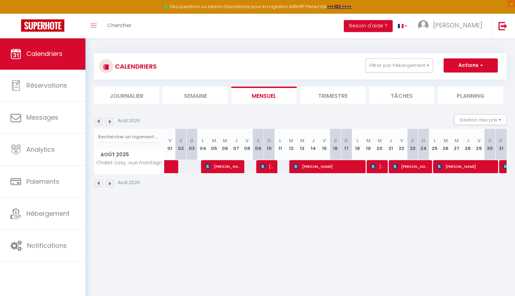
click at [111, 121] on img at bounding box center [110, 121] width 8 height 8
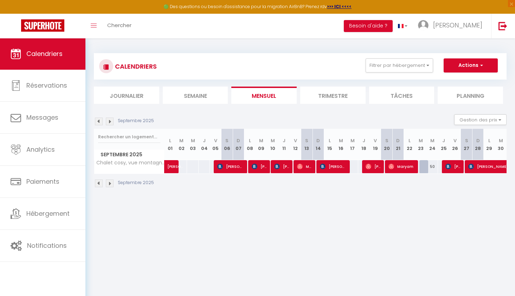
click at [111, 121] on img at bounding box center [110, 121] width 8 height 8
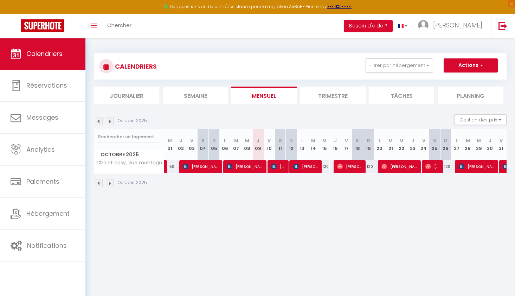
click at [111, 121] on img at bounding box center [110, 121] width 8 height 8
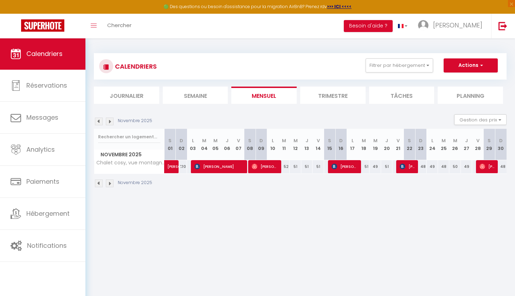
click at [102, 121] on img at bounding box center [99, 121] width 8 height 8
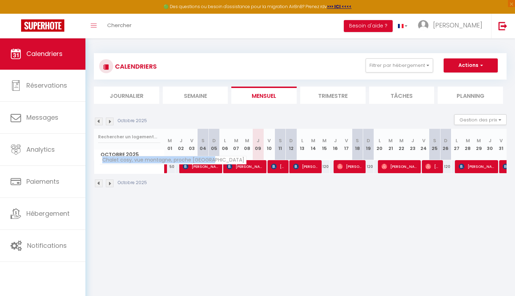
drag, startPoint x: 103, startPoint y: 160, endPoint x: 215, endPoint y: 159, distance: 112.2
click at [215, 159] on span "Chalet cosy, vue montagne, proche [GEOGRAPHIC_DATA]" at bounding box center [173, 160] width 147 height 8
copy span "Chalet cosy, vue montagne, proche [GEOGRAPHIC_DATA]"
click at [101, 121] on img at bounding box center [99, 121] width 8 height 8
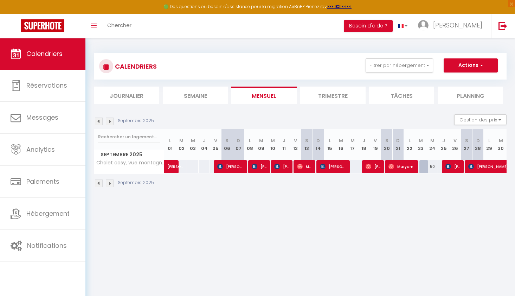
click at [101, 121] on img at bounding box center [99, 121] width 8 height 8
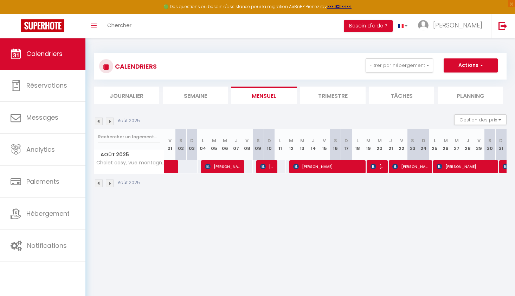
click at [101, 121] on img at bounding box center [99, 121] width 8 height 8
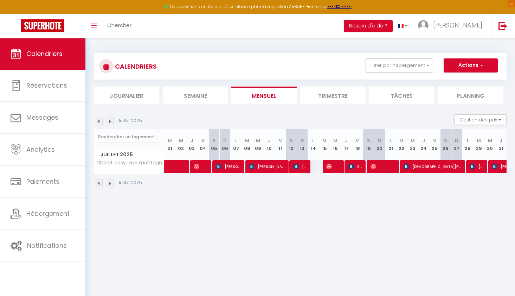
click at [101, 121] on img at bounding box center [99, 121] width 8 height 8
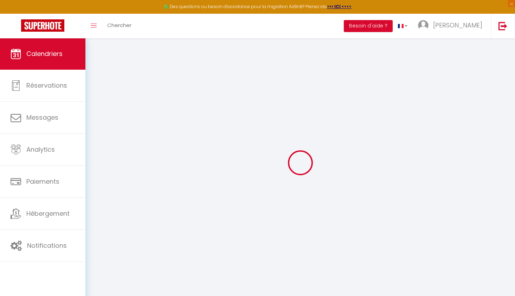
click at [101, 121] on div at bounding box center [300, 162] width 413 height 233
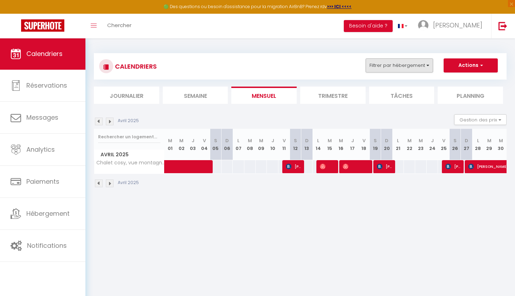
click at [413, 67] on button "Filtrer par hébergement" at bounding box center [400, 65] width 68 height 14
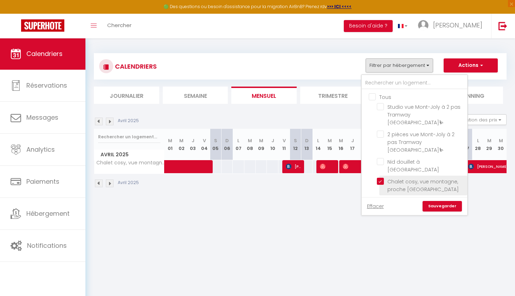
click at [381, 178] on input "Chalet cosy, vue montagne, proche [GEOGRAPHIC_DATA]" at bounding box center [421, 181] width 88 height 7
checkbox input "false"
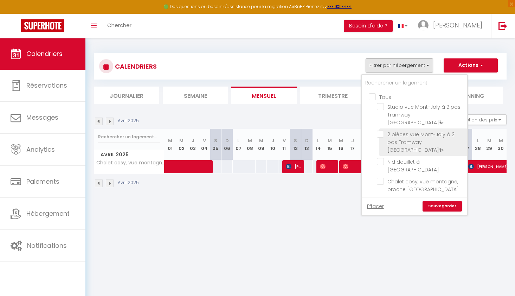
click at [381, 130] on input "2 pièces vue Mont-Joly à 2 pas Tramway [GEOGRAPHIC_DATA]⛷" at bounding box center [421, 133] width 88 height 7
checkbox input "true"
checkbox input "false"
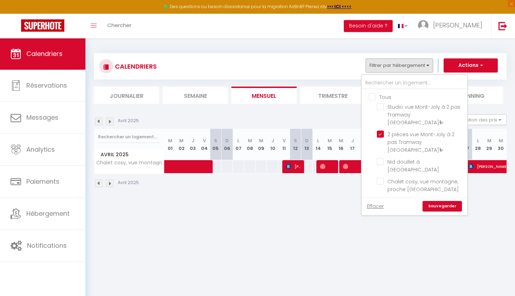
click at [446, 206] on link "Sauvegarder" at bounding box center [442, 206] width 39 height 11
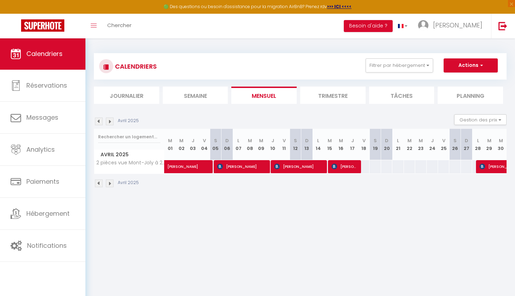
click at [98, 120] on img at bounding box center [99, 121] width 8 height 8
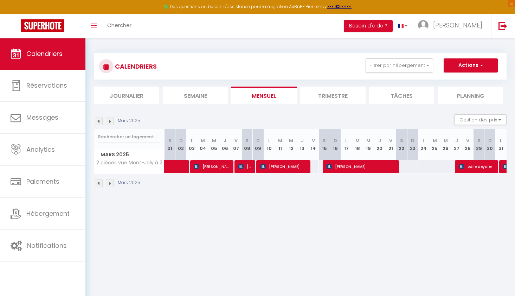
click at [98, 120] on img at bounding box center [99, 121] width 8 height 8
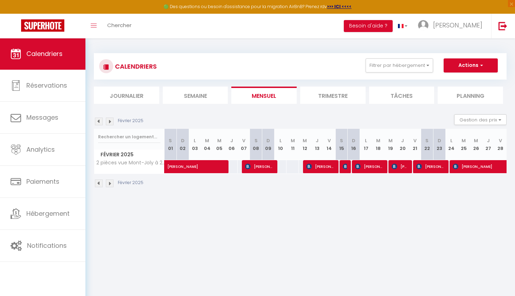
click at [98, 120] on img at bounding box center [99, 121] width 8 height 8
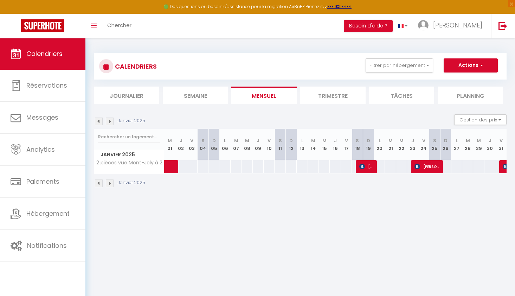
click at [98, 120] on img at bounding box center [99, 121] width 8 height 8
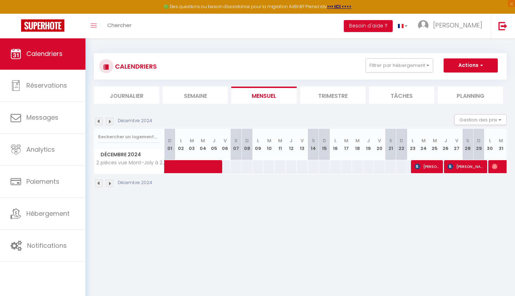
click at [98, 120] on img at bounding box center [99, 121] width 8 height 8
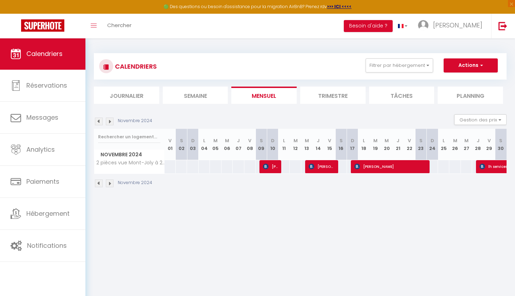
click at [98, 120] on img at bounding box center [99, 121] width 8 height 8
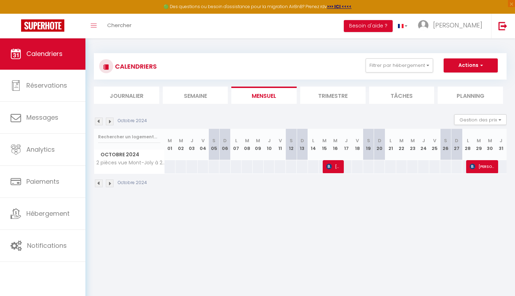
click at [110, 119] on img at bounding box center [110, 121] width 8 height 8
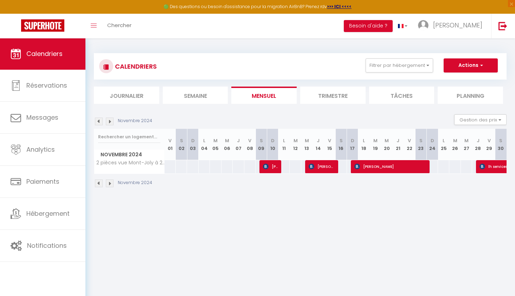
click at [112, 120] on img at bounding box center [110, 121] width 8 height 8
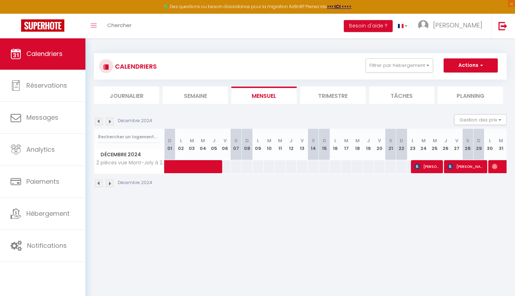
click at [109, 120] on img at bounding box center [110, 121] width 8 height 8
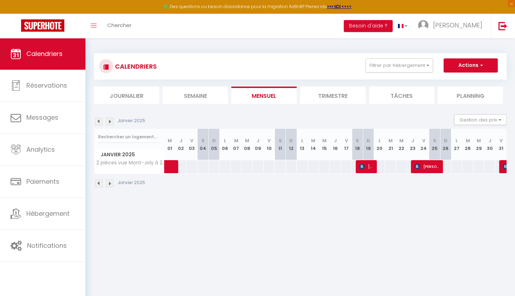
click at [111, 121] on img at bounding box center [110, 121] width 8 height 8
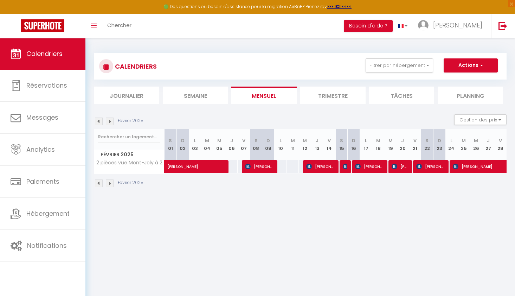
click at [99, 121] on img at bounding box center [99, 121] width 8 height 8
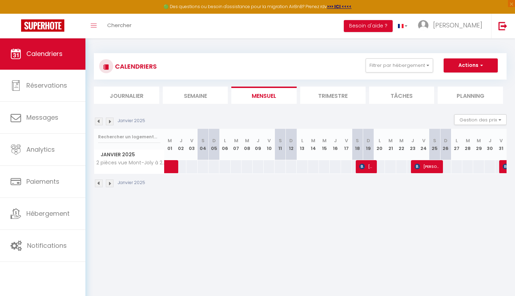
click at [109, 120] on img at bounding box center [110, 121] width 8 height 8
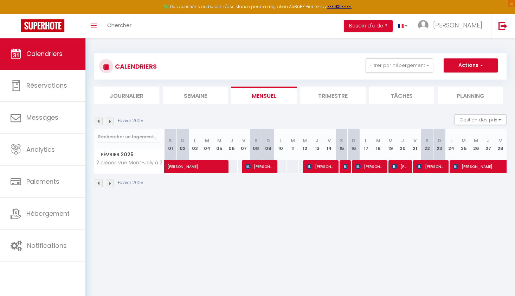
click at [110, 122] on img at bounding box center [110, 121] width 8 height 8
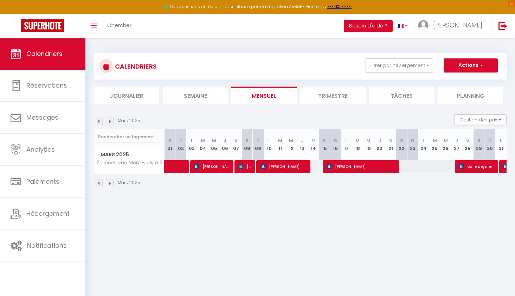
click at [108, 120] on img at bounding box center [110, 121] width 8 height 8
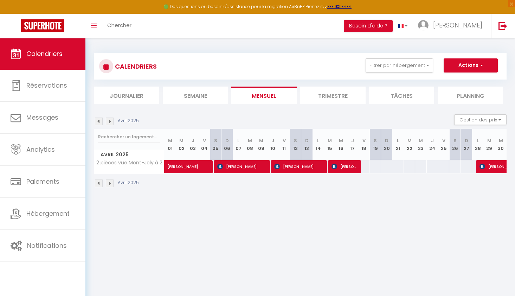
click at [109, 122] on img at bounding box center [110, 121] width 8 height 8
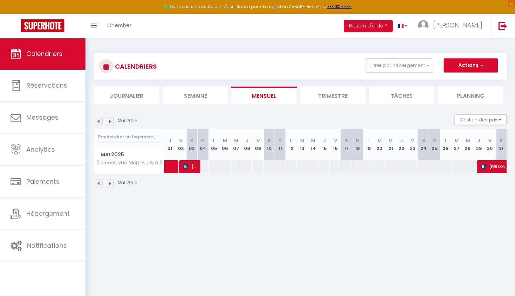
click at [111, 121] on img at bounding box center [110, 121] width 8 height 8
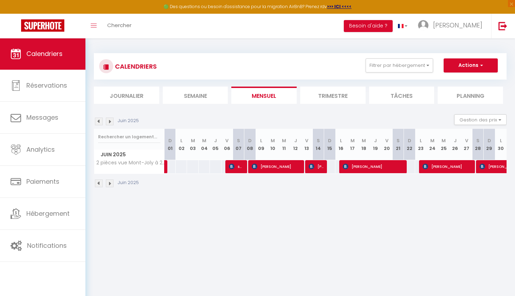
click at [111, 121] on img at bounding box center [110, 121] width 8 height 8
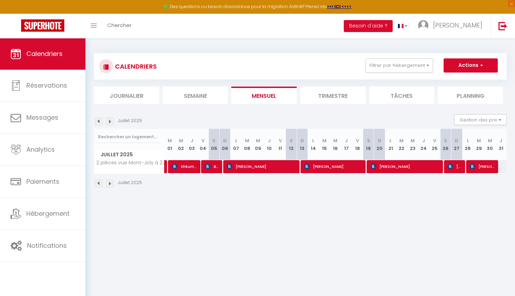
click at [111, 121] on img at bounding box center [110, 121] width 8 height 8
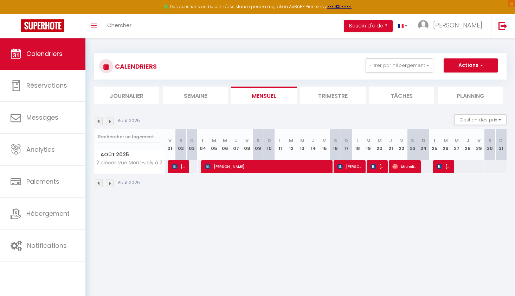
click at [109, 121] on img at bounding box center [110, 121] width 8 height 8
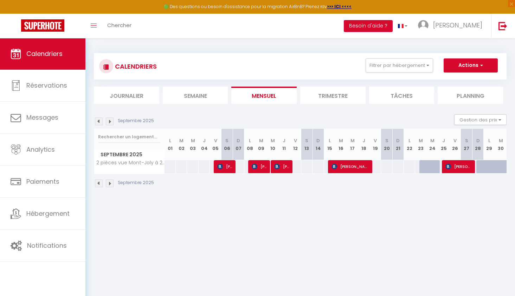
click at [100, 122] on img at bounding box center [99, 121] width 8 height 8
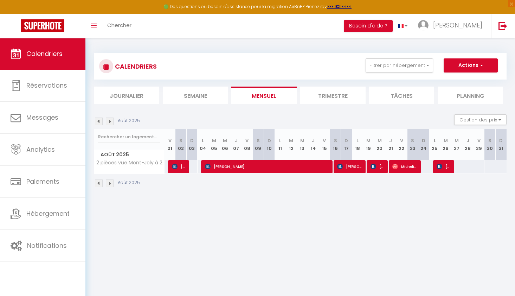
click at [100, 122] on img at bounding box center [99, 121] width 8 height 8
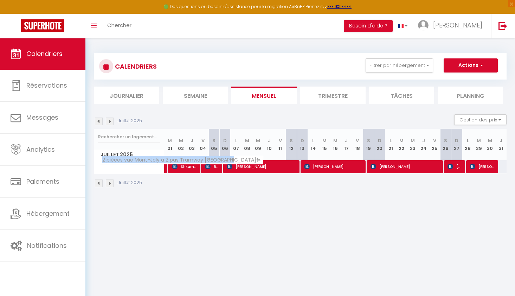
drag, startPoint x: 103, startPoint y: 158, endPoint x: 233, endPoint y: 161, distance: 129.8
click at [233, 161] on span "2 pièces vue Mont-Joly à 2 pas Tramway [GEOGRAPHIC_DATA]⛷" at bounding box center [182, 160] width 164 height 8
copy span "2 pièces vue Mont-Joly à 2 pas Tramway Mont-Blanc"
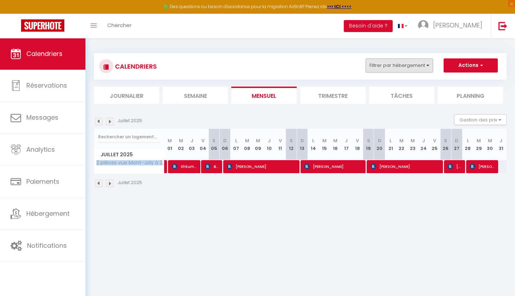
click at [397, 68] on button "Filtrer par hébergement" at bounding box center [400, 65] width 68 height 14
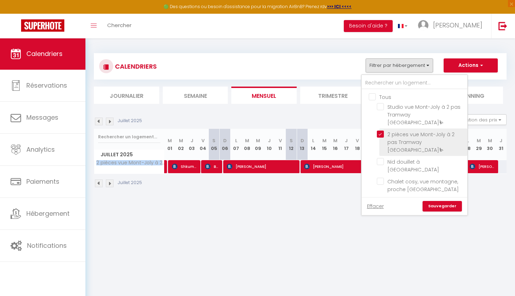
click at [379, 130] on input "2 pièces vue Mont-Joly à 2 pas Tramway [GEOGRAPHIC_DATA]⛷" at bounding box center [421, 133] width 88 height 7
checkbox input "false"
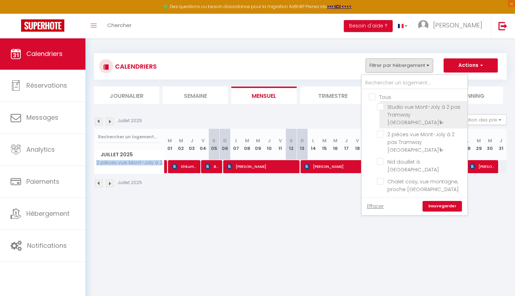
click at [381, 108] on input "Studio vue Mont-Joly à 2 pas Tramway [GEOGRAPHIC_DATA]⛷" at bounding box center [421, 106] width 88 height 7
checkbox input "true"
checkbox input "false"
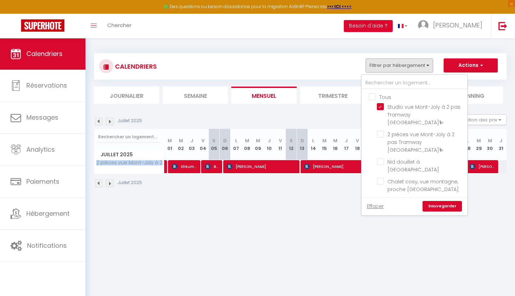
click at [439, 204] on link "Sauvegarder" at bounding box center [442, 206] width 39 height 11
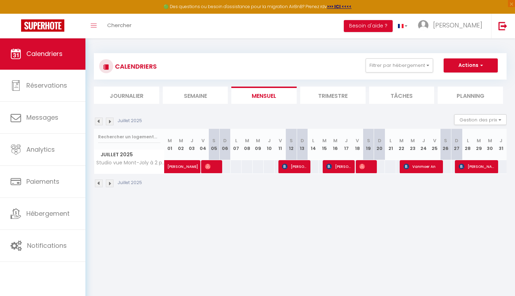
click at [100, 121] on img at bounding box center [99, 121] width 8 height 8
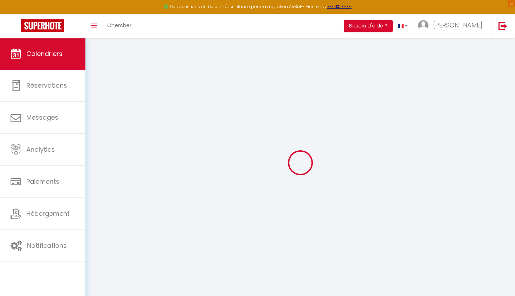
click at [100, 121] on div at bounding box center [300, 162] width 413 height 233
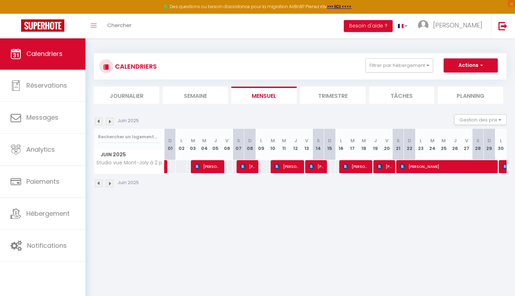
click at [100, 121] on img at bounding box center [99, 121] width 8 height 8
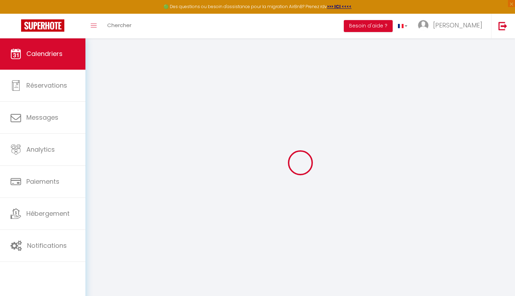
click at [100, 121] on div at bounding box center [300, 162] width 413 height 233
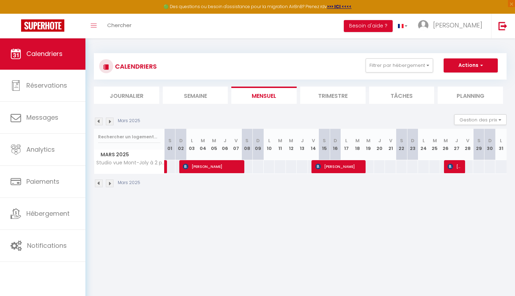
click at [100, 121] on img at bounding box center [99, 121] width 8 height 8
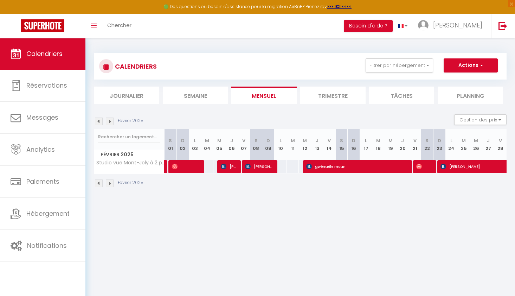
click at [100, 121] on img at bounding box center [99, 121] width 8 height 8
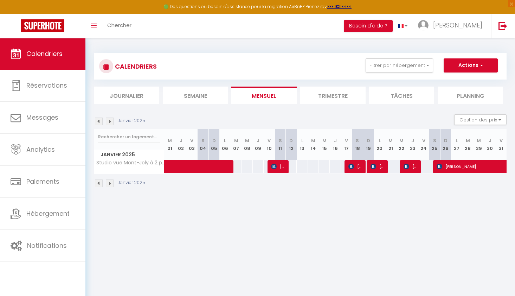
click at [100, 121] on img at bounding box center [99, 121] width 8 height 8
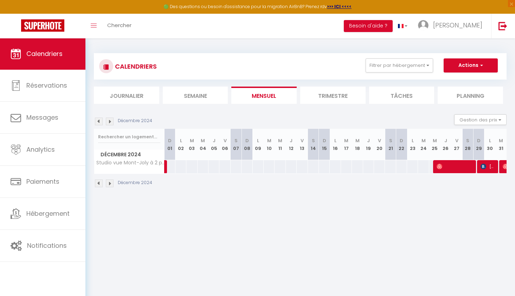
click at [100, 121] on img at bounding box center [99, 121] width 8 height 8
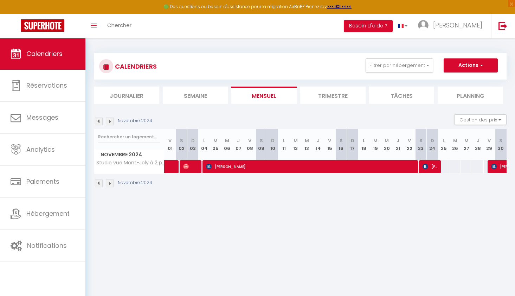
click at [100, 121] on img at bounding box center [99, 121] width 8 height 8
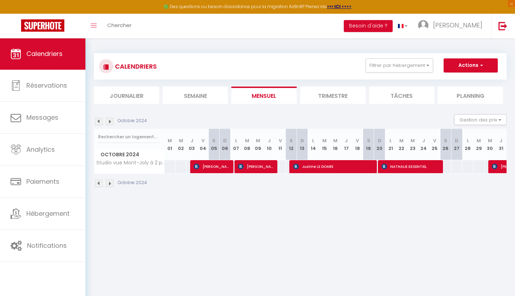
click at [100, 121] on img at bounding box center [99, 121] width 8 height 8
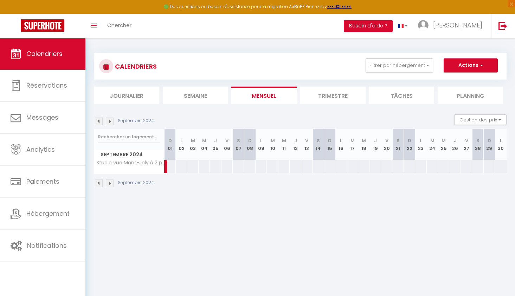
click at [112, 121] on img at bounding box center [110, 121] width 8 height 8
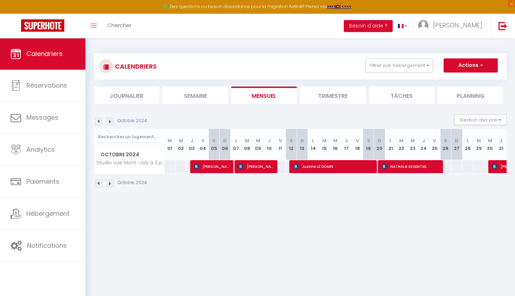
click at [101, 121] on img at bounding box center [99, 121] width 8 height 8
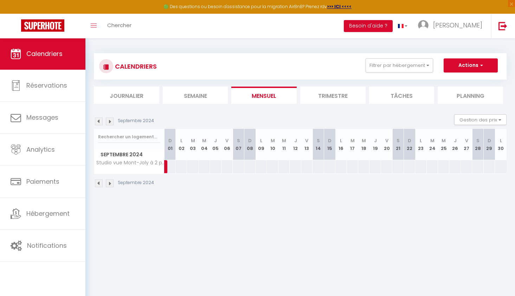
click at [110, 121] on img at bounding box center [110, 121] width 8 height 8
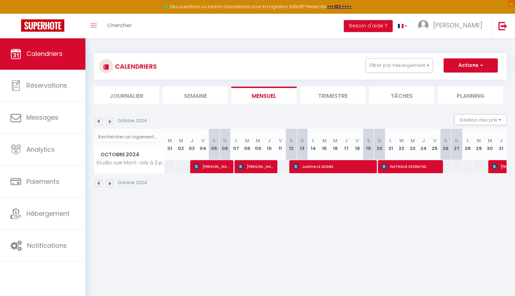
click at [111, 121] on img at bounding box center [110, 121] width 8 height 8
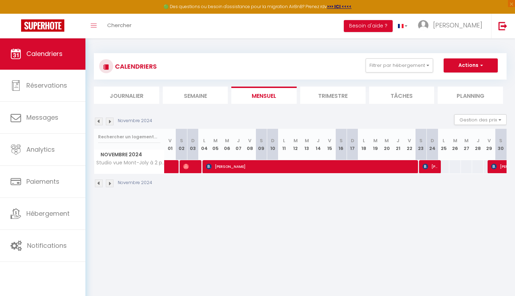
click at [167, 164] on link at bounding box center [170, 166] width 11 height 13
select select "OK"
select select "KO"
select select "0"
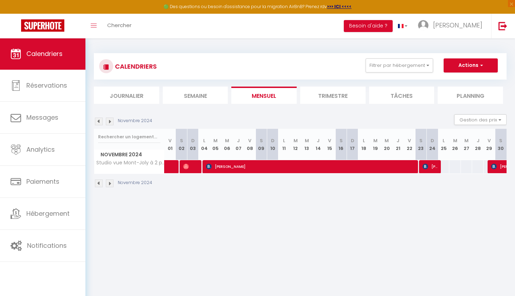
select select "1"
select select
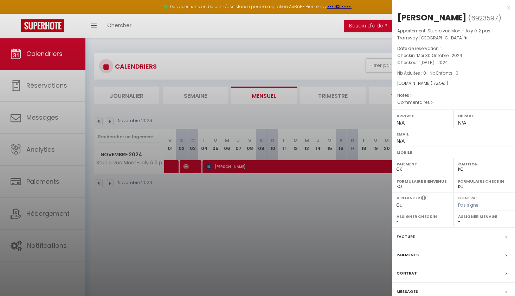
click at [168, 165] on div at bounding box center [257, 148] width 515 height 296
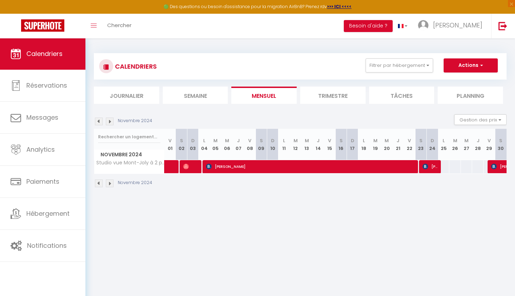
click at [98, 122] on img at bounding box center [99, 121] width 8 height 8
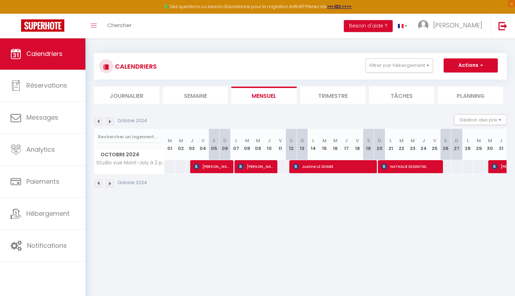
click at [110, 121] on img at bounding box center [110, 121] width 8 height 8
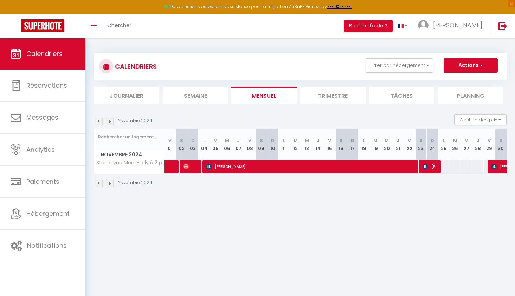
click at [430, 164] on span "Ruiz Michael" at bounding box center [430, 166] width 15 height 13
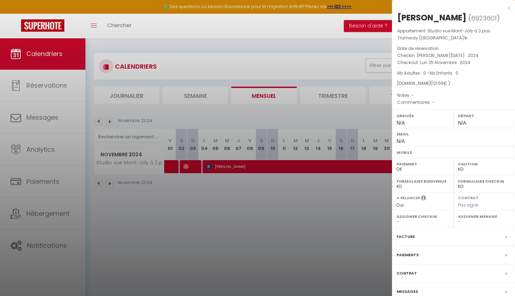
click at [359, 189] on div at bounding box center [257, 148] width 515 height 296
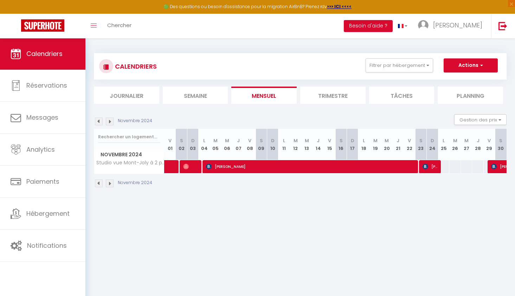
click at [110, 120] on img at bounding box center [110, 121] width 8 height 8
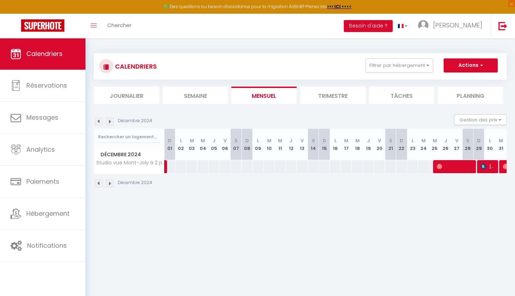
click at [111, 121] on img at bounding box center [110, 121] width 8 height 8
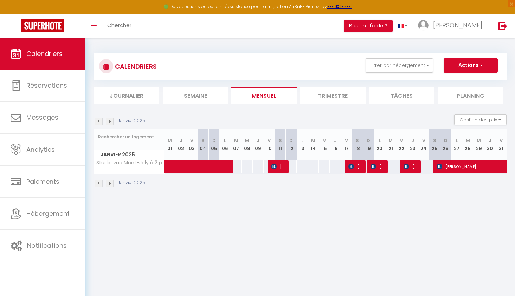
click at [360, 167] on span "[PERSON_NAME]" at bounding box center [356, 166] width 14 height 13
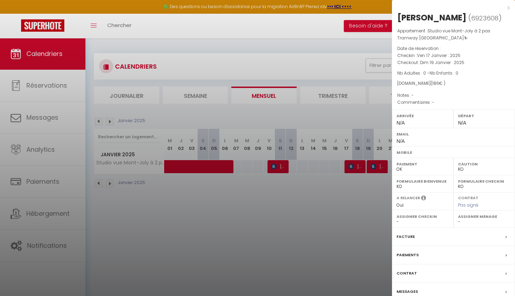
click at [360, 167] on div at bounding box center [257, 148] width 515 height 296
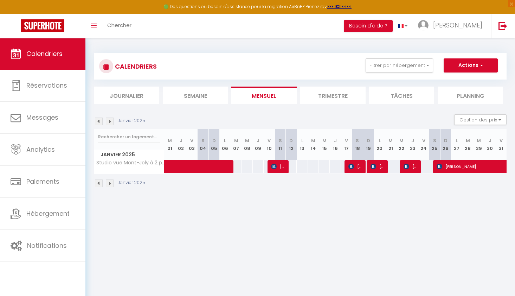
click at [376, 165] on span "[PERSON_NAME]" at bounding box center [378, 166] width 14 height 13
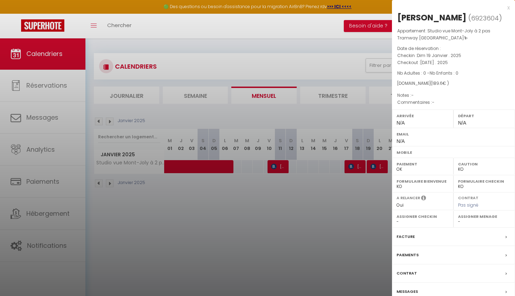
click at [376, 165] on div at bounding box center [257, 148] width 515 height 296
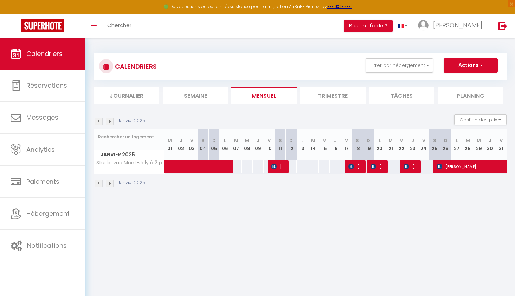
click at [410, 165] on span "[PERSON_NAME]" at bounding box center [411, 166] width 14 height 13
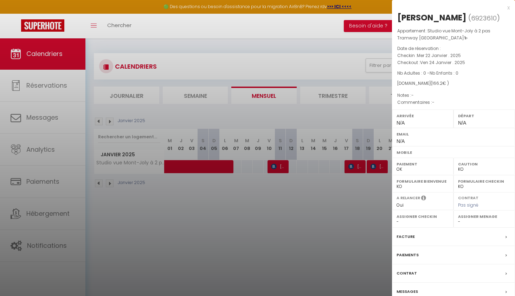
click at [362, 219] on div at bounding box center [257, 148] width 515 height 296
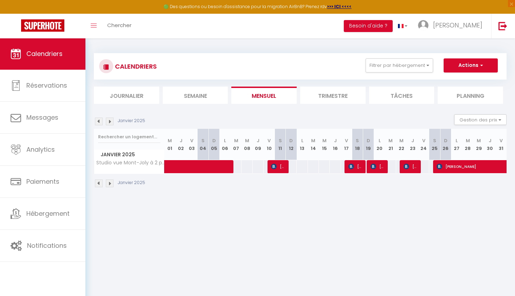
click at [112, 121] on img at bounding box center [110, 121] width 8 height 8
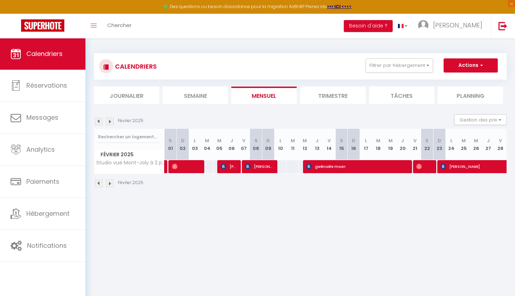
click at [110, 119] on img at bounding box center [110, 121] width 8 height 8
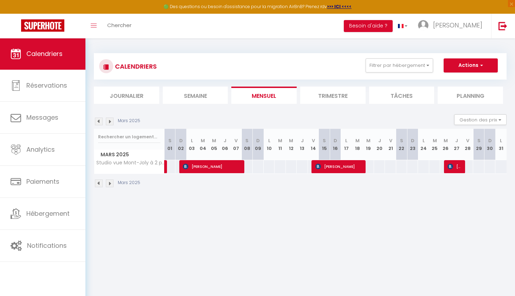
click at [108, 121] on img at bounding box center [110, 121] width 8 height 8
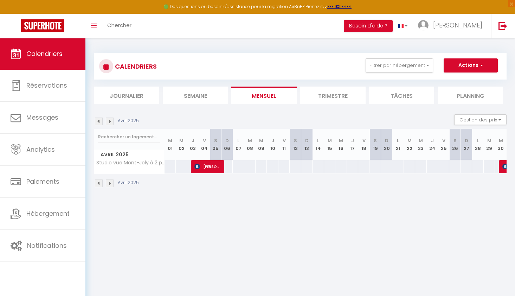
click at [504, 165] on img at bounding box center [506, 167] width 6 height 6
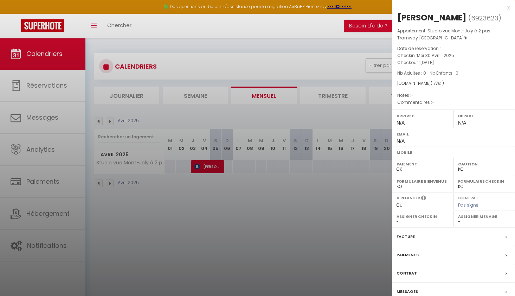
click at [504, 165] on label "Caution" at bounding box center [484, 163] width 52 height 7
click at [353, 233] on div at bounding box center [257, 148] width 515 height 296
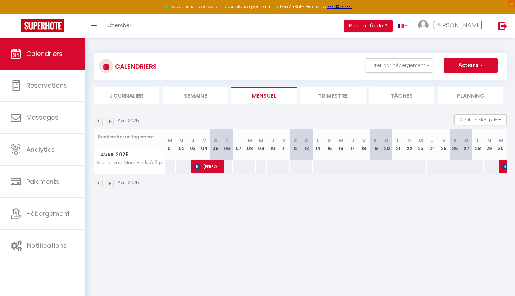
click at [109, 120] on img at bounding box center [110, 121] width 8 height 8
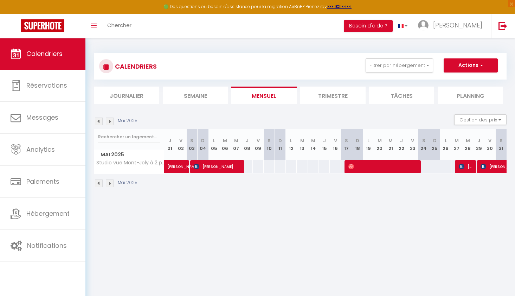
click at [109, 120] on img at bounding box center [110, 121] width 8 height 8
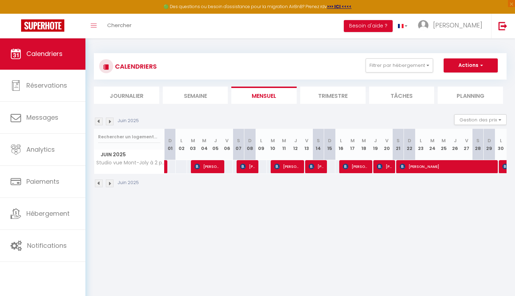
click at [109, 120] on img at bounding box center [110, 121] width 8 height 8
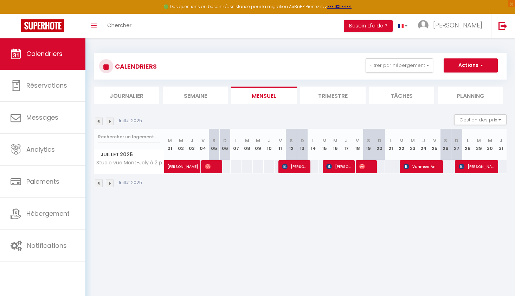
click at [185, 163] on span "[PERSON_NAME]" at bounding box center [191, 162] width 49 height 13
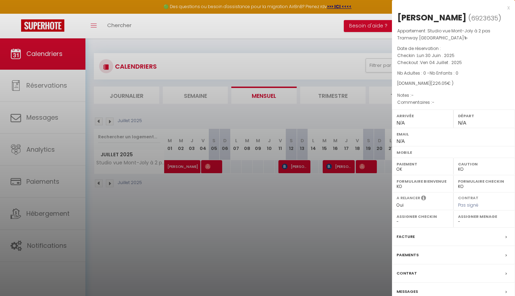
click at [508, 5] on div "x" at bounding box center [451, 8] width 118 height 8
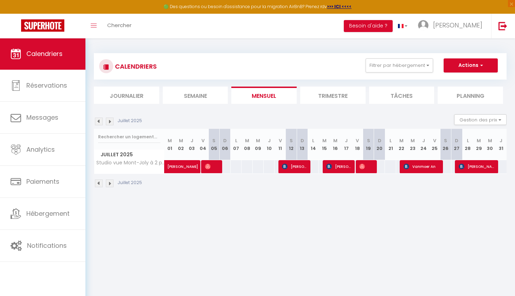
click at [113, 121] on img at bounding box center [110, 121] width 8 height 8
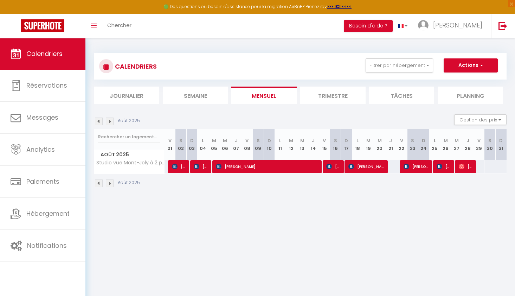
click at [112, 121] on img at bounding box center [110, 121] width 8 height 8
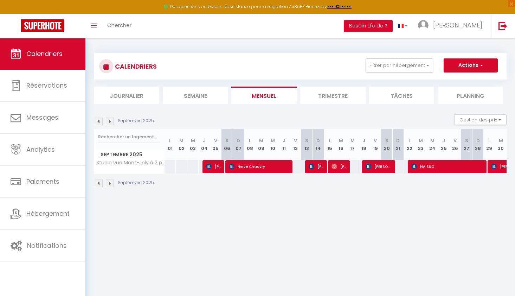
click at [112, 121] on img at bounding box center [110, 121] width 8 height 8
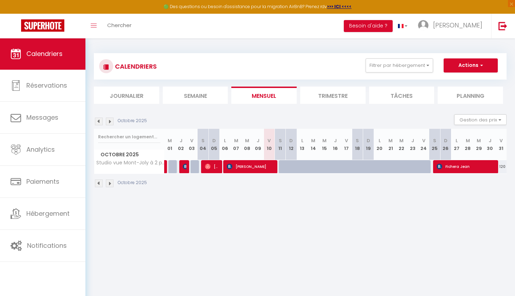
click at [112, 121] on img at bounding box center [110, 121] width 8 height 8
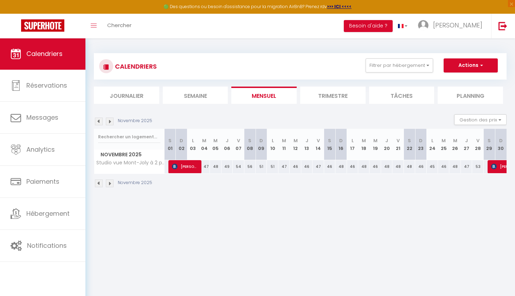
click at [102, 120] on img at bounding box center [99, 121] width 8 height 8
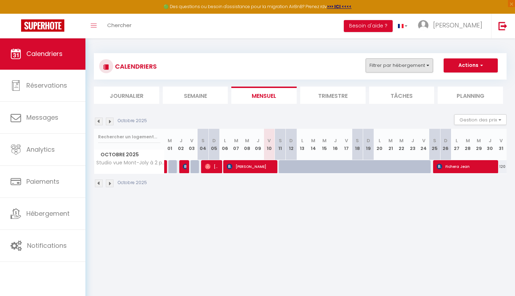
click at [421, 65] on button "Filtrer par hébergement" at bounding box center [400, 65] width 68 height 14
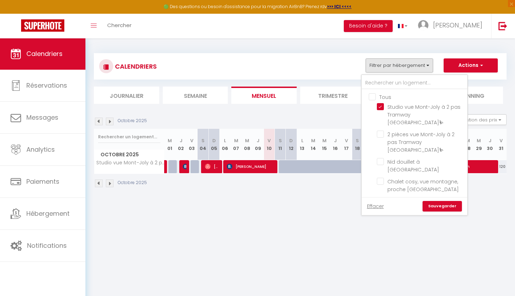
click at [373, 96] on input "Tous" at bounding box center [422, 96] width 106 height 7
checkbox input "true"
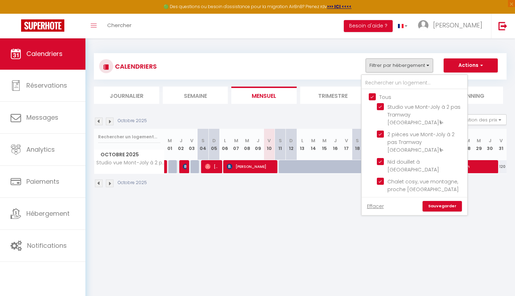
checkbox input "true"
click at [439, 202] on link "Sauvegarder" at bounding box center [442, 206] width 39 height 11
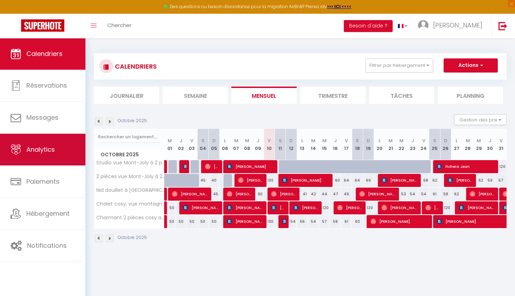
click at [25, 148] on link "Analytics" at bounding box center [42, 150] width 85 height 32
select select "2025"
select select "10"
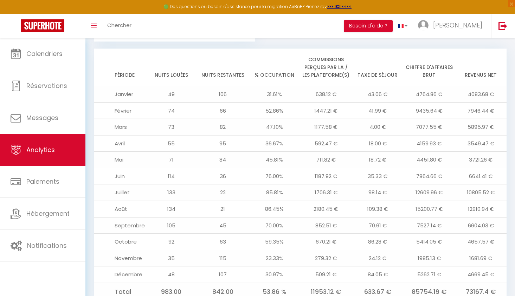
scroll to position [753, 0]
drag, startPoint x: 466, startPoint y: 262, endPoint x: 499, endPoint y: 265, distance: 33.2
click at [499, 283] on td "73167.4 €" at bounding box center [481, 292] width 52 height 18
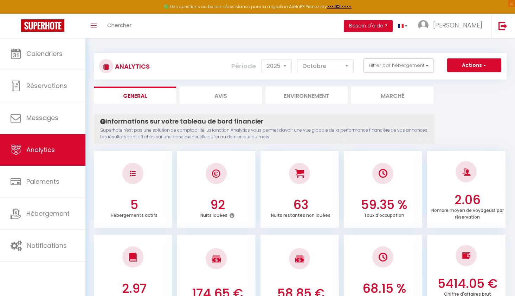
scroll to position [0, 0]
click at [412, 67] on button "Filtrer par hébergement" at bounding box center [399, 65] width 70 height 14
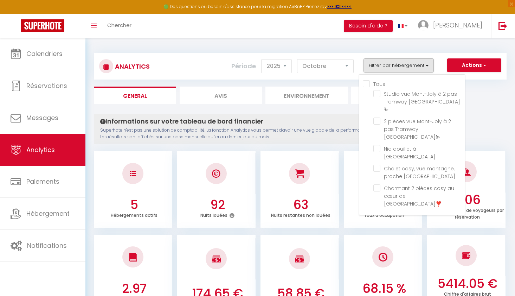
click at [368, 84] on input "Tous" at bounding box center [414, 83] width 102 height 7
checkbox input "true"
checkbox Mont-Blanc⛷ "true"
checkbox Saint-Gervais "true"
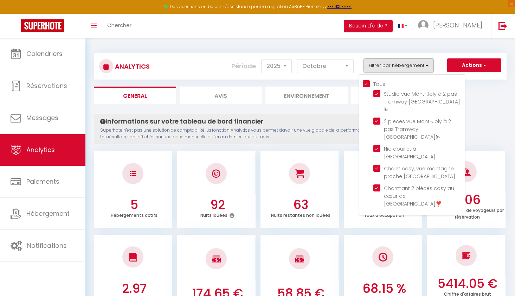
checkbox Tramway "true"
checkbox Saint-Gervais❣️ "true"
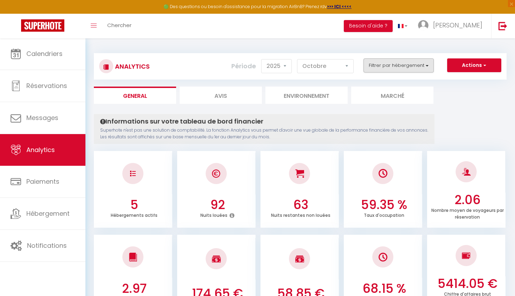
click at [405, 62] on button "Filtrer par hébergement" at bounding box center [399, 65] width 70 height 14
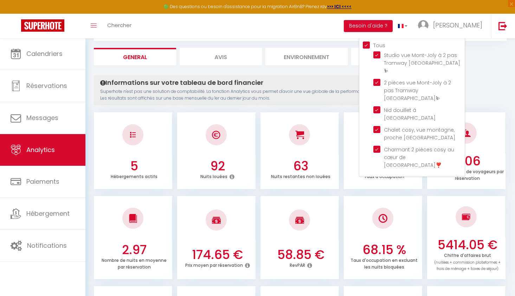
scroll to position [38, 0]
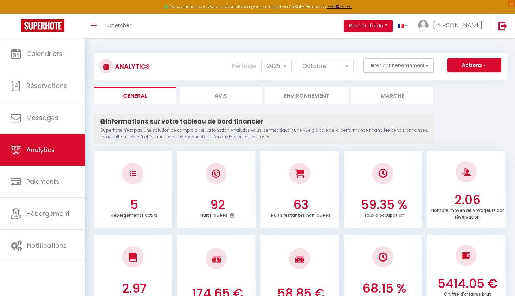
scroll to position [0, 0]
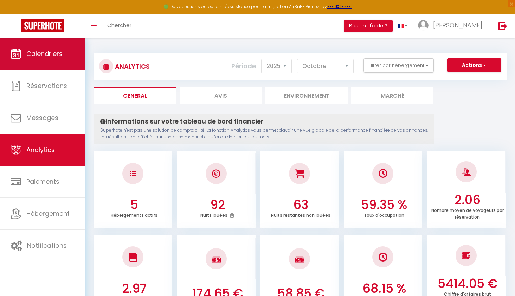
click at [35, 60] on link "Calendriers" at bounding box center [42, 54] width 85 height 32
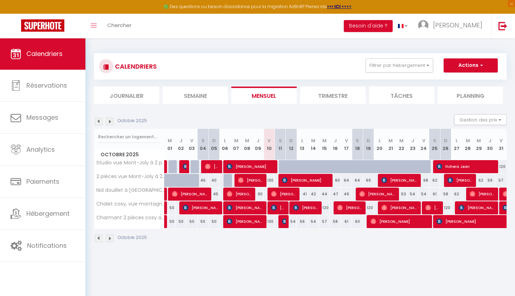
click at [316, 162] on div at bounding box center [313, 166] width 11 height 13
type input "44"
type input "Mar 14 Octobre 2025"
type input "Mer 15 Octobre 2025"
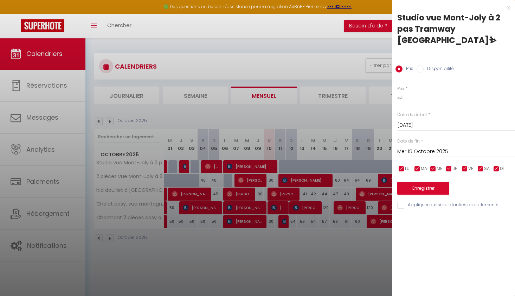
click at [422, 70] on input "Disponibilité" at bounding box center [420, 68] width 7 height 7
radio input "true"
click at [401, 70] on input "Prix" at bounding box center [399, 68] width 7 height 7
radio input "true"
radio input "false"
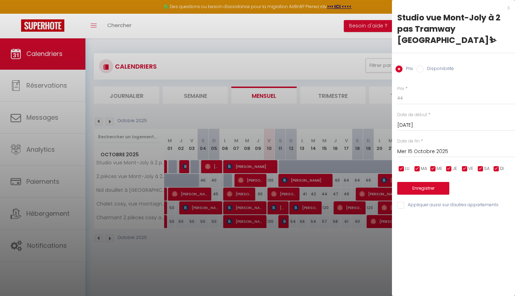
click at [510, 7] on div "x" at bounding box center [451, 8] width 118 height 8
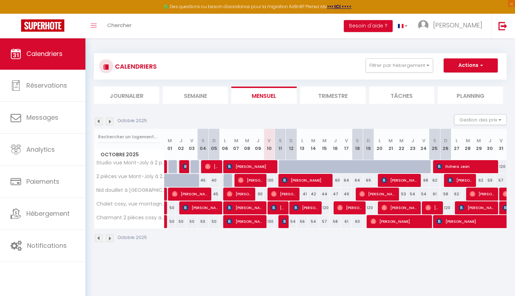
click at [353, 165] on div at bounding box center [357, 166] width 11 height 13
type input "52"
type input "Sam 18 Octobre 2025"
type input "Dim 19 Octobre 2025"
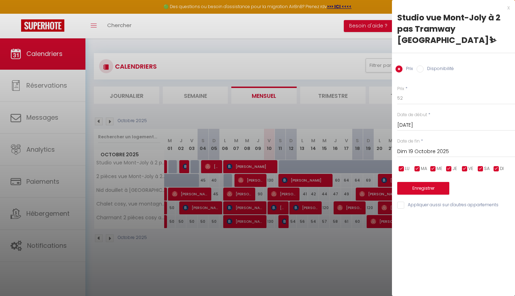
click at [353, 165] on div at bounding box center [257, 148] width 515 height 296
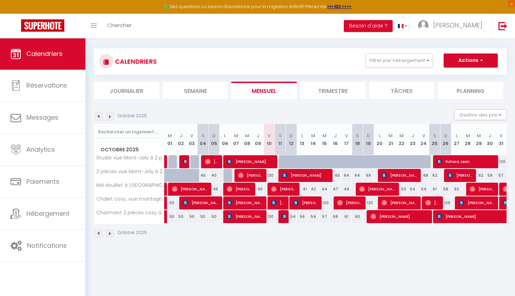
scroll to position [5, 0]
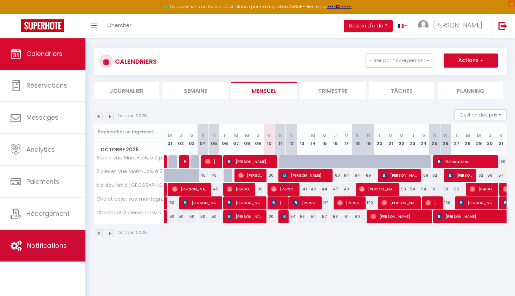
click at [65, 250] on span "Notifications" at bounding box center [47, 245] width 40 height 9
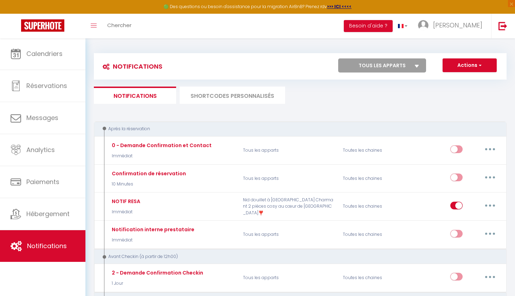
click at [477, 67] on button "Actions" at bounding box center [470, 65] width 54 height 14
click at [472, 79] on link "Nouvelle Notification" at bounding box center [459, 80] width 73 height 9
select select "Immédiat"
select select
checkbox input "false"
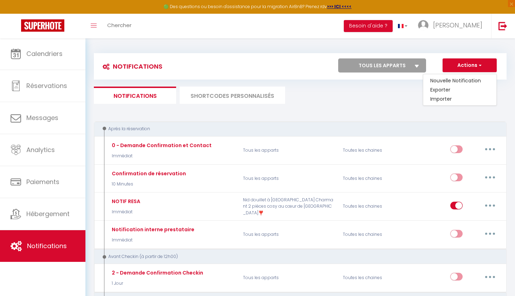
checkbox input "false"
radio input "true"
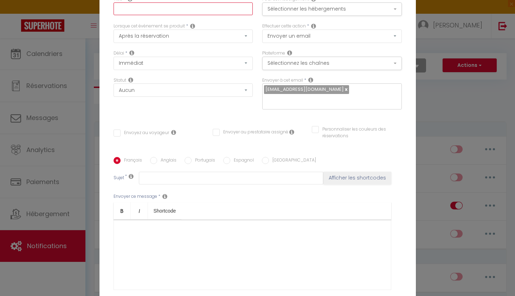
click at [189, 5] on input "text" at bounding box center [184, 8] width 140 height 13
type input "Récupérer le linge"
select select "4"
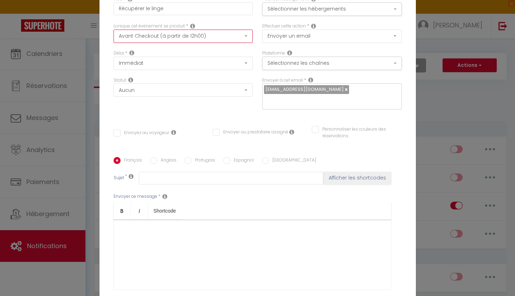
checkbox input "false"
click at [219, 51] on div "Délai * Immédiat - 10 Minutes - 1 Heure - 2 Heures - 3 Heures - 4 Heures - 5 He…" at bounding box center [184, 60] width 140 height 20
click at [383, 10] on button "Sélectionner les hébergements" at bounding box center [332, 8] width 140 height 13
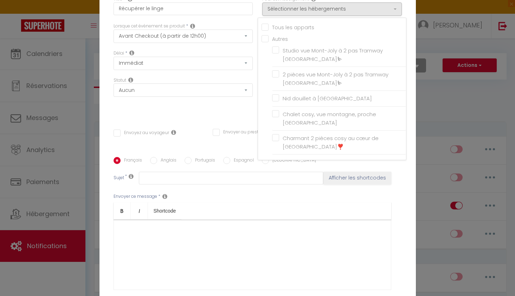
click at [266, 28] on input "Tous les apparts" at bounding box center [334, 26] width 145 height 7
checkbox input "true"
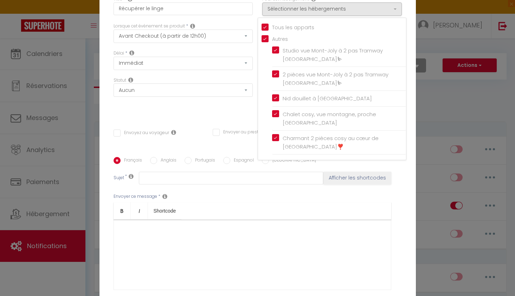
checkbox input "true"
checkbox input "false"
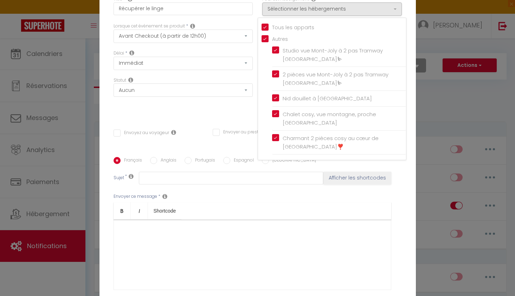
click at [229, 108] on div "Statut Aucun Si la réservation est payée Si réservation non payée Si la caution…" at bounding box center [183, 97] width 149 height 40
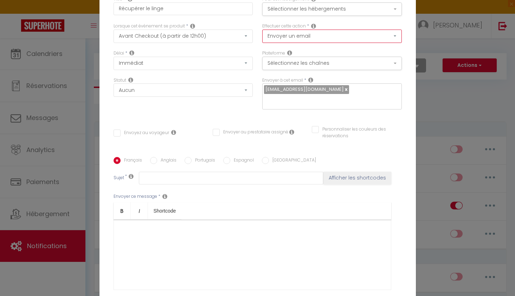
select select "notification"
checkbox input "false"
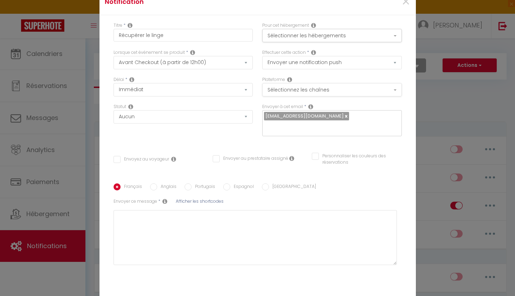
click at [290, 91] on button "Sélectionnez les chaînes" at bounding box center [332, 89] width 140 height 13
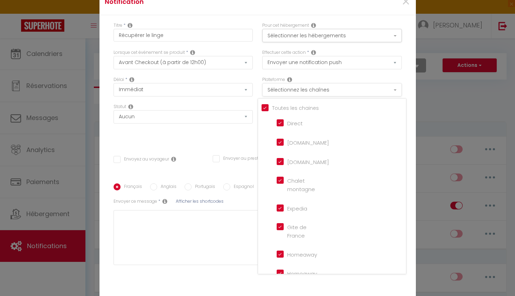
click at [290, 91] on button "Sélectionnez les chaînes" at bounding box center [332, 89] width 140 height 13
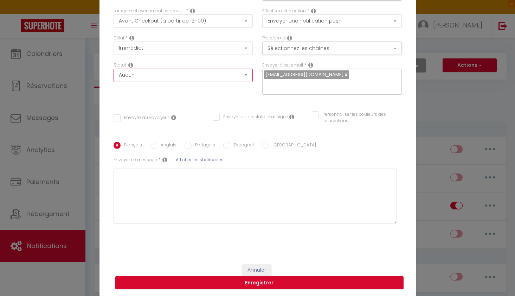
scroll to position [41, 0]
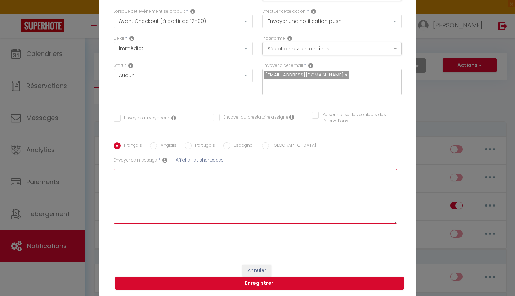
click at [231, 180] on textarea at bounding box center [256, 196] width 284 height 55
type textarea "Marvyn récupère linge"
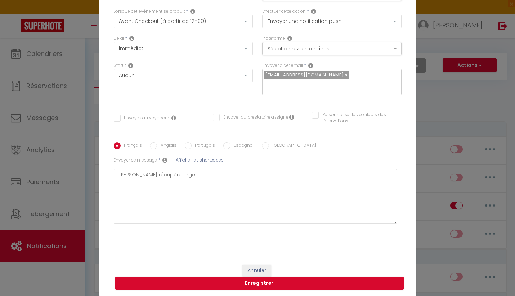
click at [202, 160] on span "Afficher les shortcodes" at bounding box center [200, 160] width 48 height 6
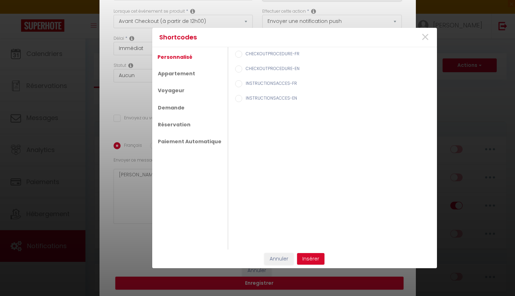
checkbox input "false"
click at [185, 73] on link "Appartement" at bounding box center [176, 73] width 44 height 13
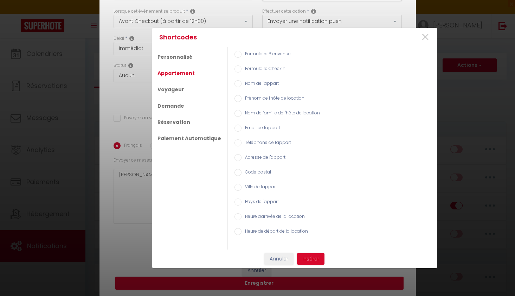
click at [263, 84] on label "Nom de l'appart" at bounding box center [260, 84] width 37 height 8
click at [242, 84] on input "Nom de l'appart" at bounding box center [238, 83] width 7 height 7
radio input "true"
click at [317, 259] on button "Insérer" at bounding box center [310, 259] width 27 height 12
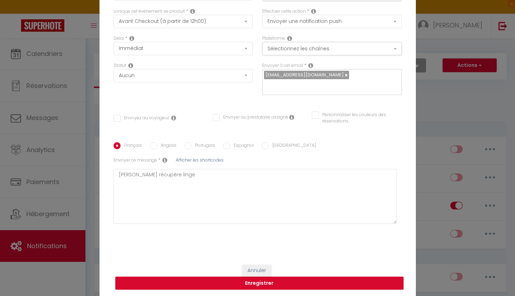
checkbox input "false"
type textarea "Marvyn récupère linge [RENTAL:NAME]"
click at [313, 117] on input "Personnaliser les couleurs des réservations" at bounding box center [352, 115] width 81 height 7
checkbox input "true"
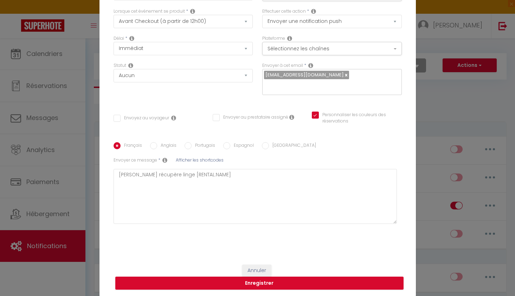
checkbox input "false"
click at [313, 117] on input "Personnaliser les couleurs des réservations" at bounding box center [350, 115] width 76 height 7
checkbox input "false"
click at [165, 162] on icon at bounding box center [165, 160] width 5 height 6
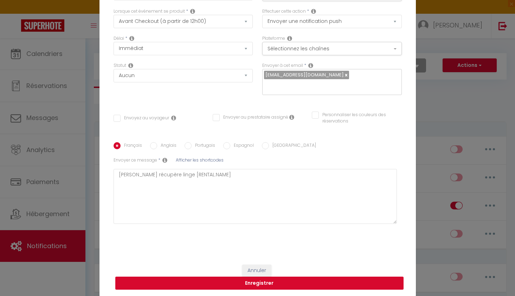
click at [240, 281] on button "Enregistrer" at bounding box center [259, 282] width 288 height 13
checkbox input "false"
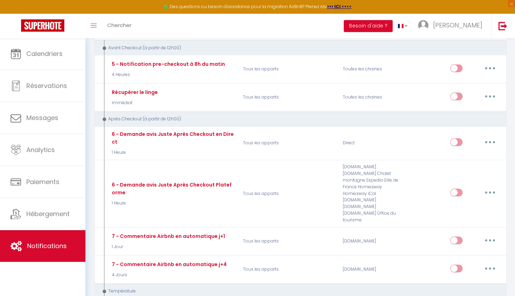
scroll to position [282, 0]
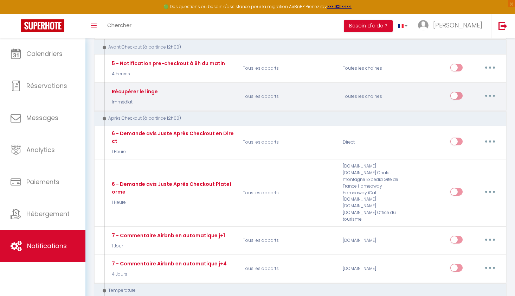
click at [456, 93] on input "checkbox" at bounding box center [457, 97] width 12 height 11
checkbox input "true"
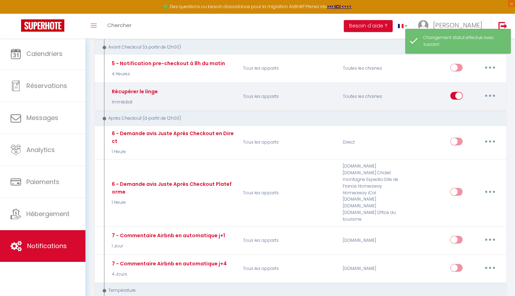
click at [492, 91] on button "button" at bounding box center [490, 95] width 20 height 11
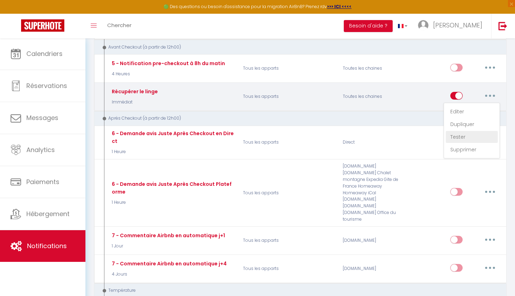
click at [473, 133] on link "Tester" at bounding box center [472, 137] width 52 height 12
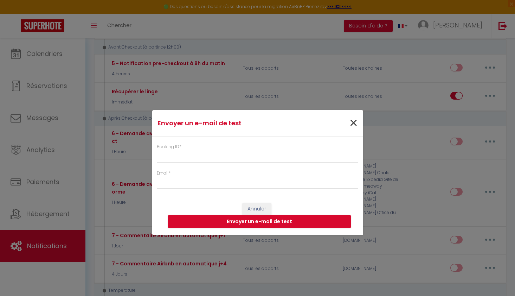
click at [356, 122] on span "×" at bounding box center [353, 123] width 9 height 21
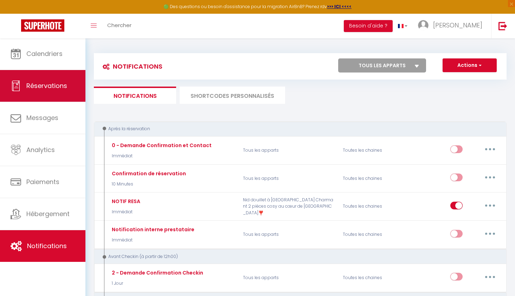
scroll to position [0, 0]
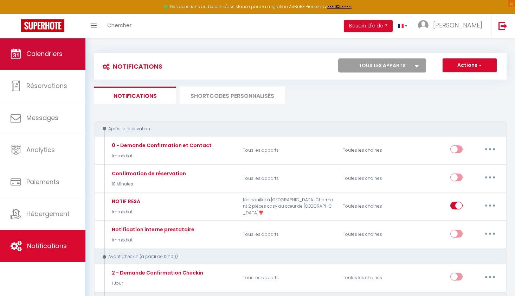
click at [28, 64] on link "Calendriers" at bounding box center [42, 54] width 85 height 32
